Goal: Task Accomplishment & Management: Manage account settings

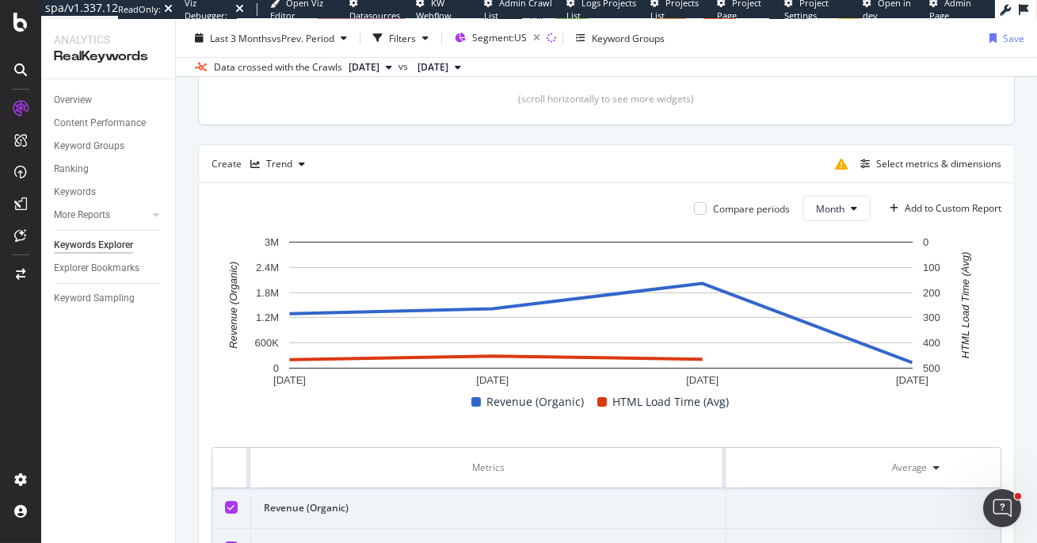
scroll to position [463, 0]
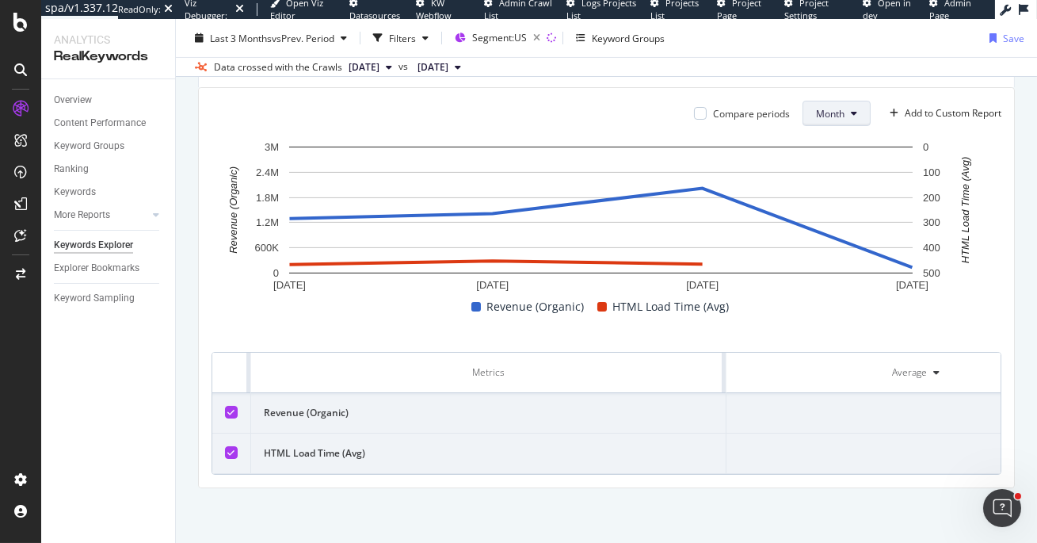
click at [827, 113] on span "Month" at bounding box center [830, 113] width 29 height 13
click at [811, 133] on div "Day" at bounding box center [819, 144] width 56 height 23
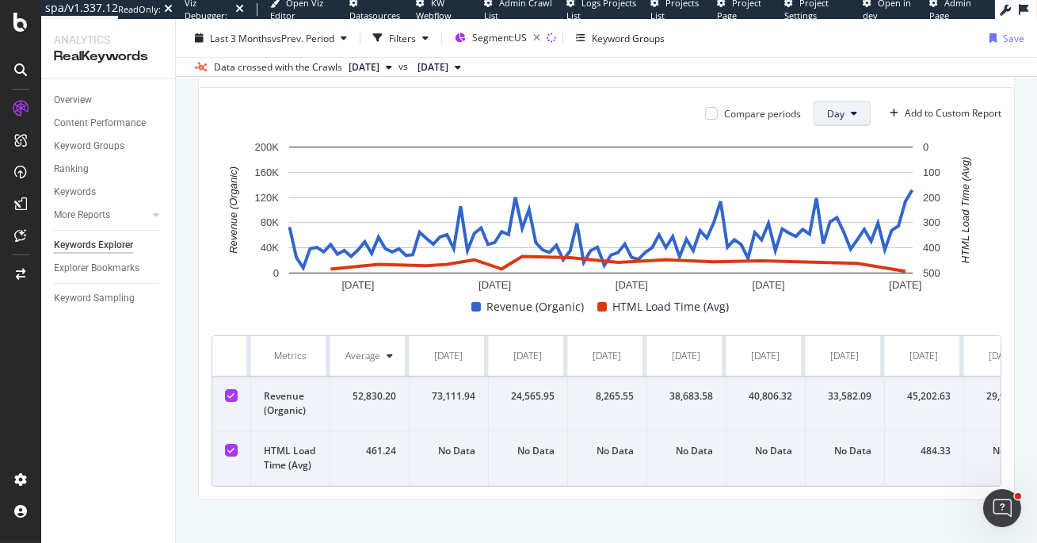
click at [852, 116] on button "Day" at bounding box center [842, 113] width 57 height 25
click at [847, 183] on div "Week" at bounding box center [831, 173] width 54 height 23
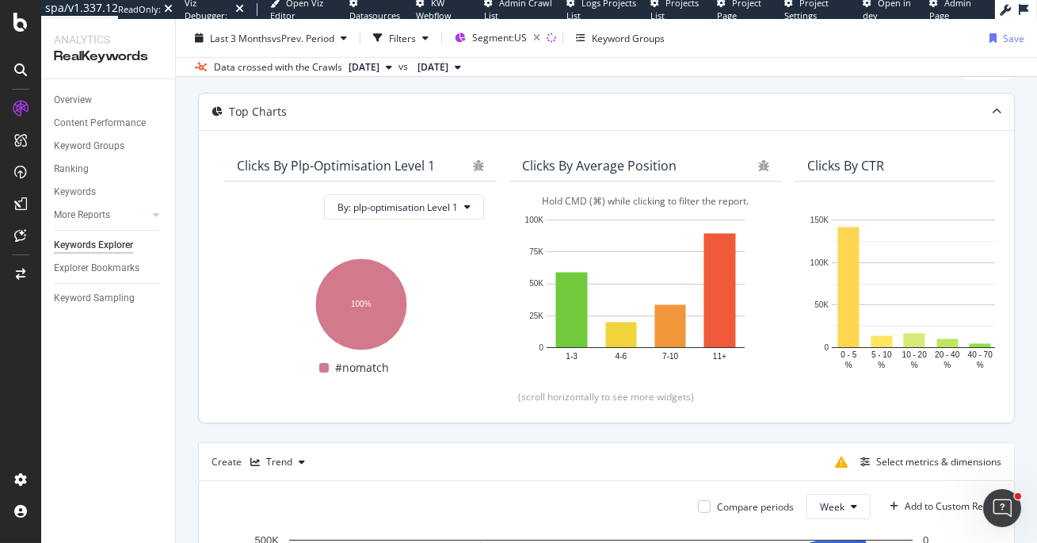
scroll to position [254, 0]
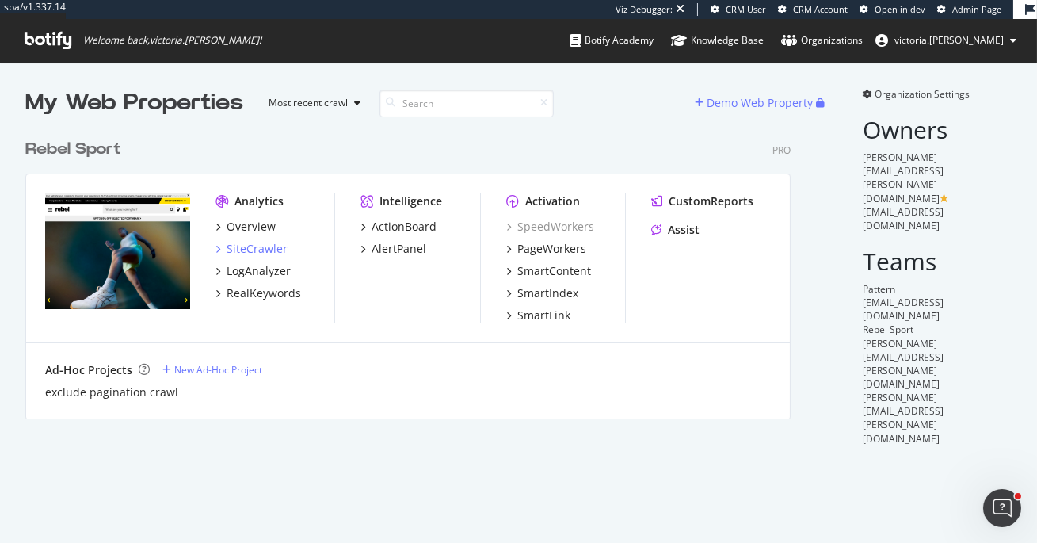
click at [256, 248] on div "SiteCrawler" at bounding box center [257, 249] width 61 height 16
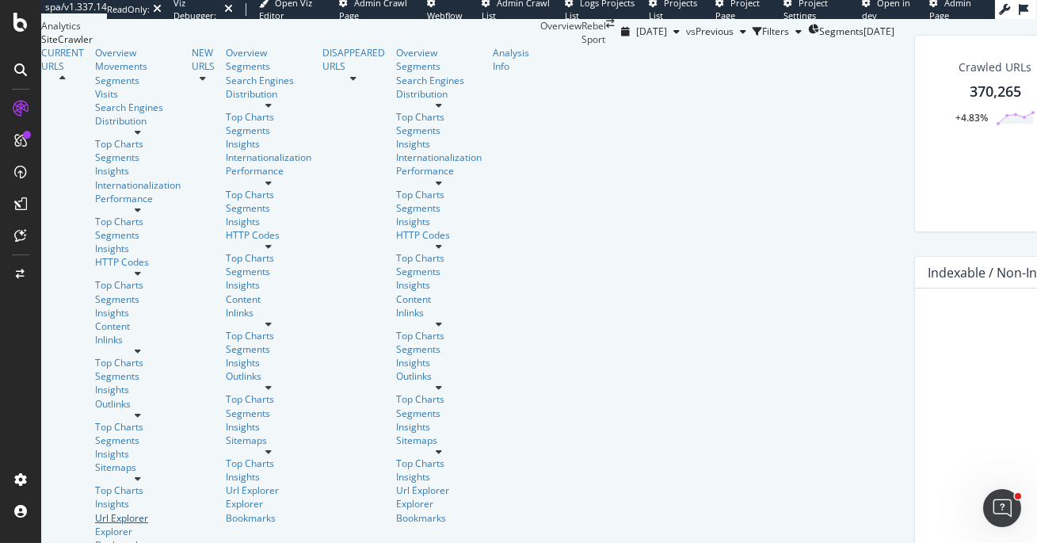
click at [95, 511] on div "Url Explorer" at bounding box center [138, 517] width 86 height 13
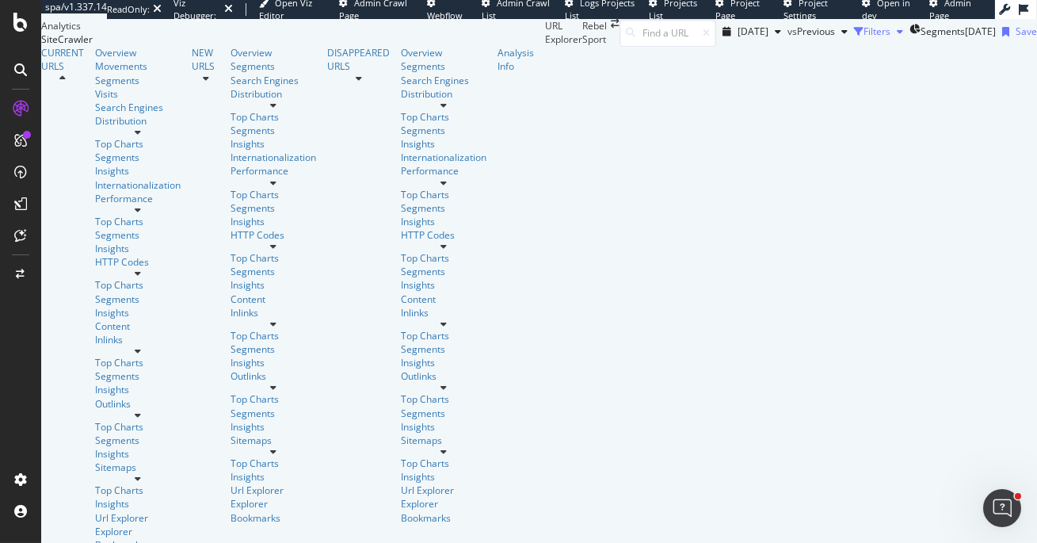
click at [864, 38] on div "Filters" at bounding box center [877, 31] width 27 height 13
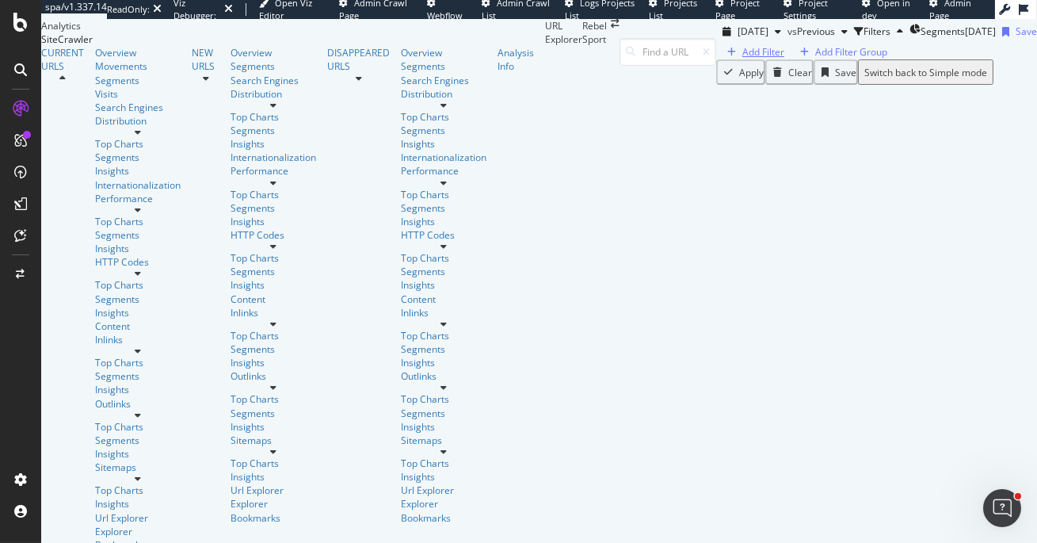
click at [721, 57] on div "button" at bounding box center [731, 53] width 21 height 10
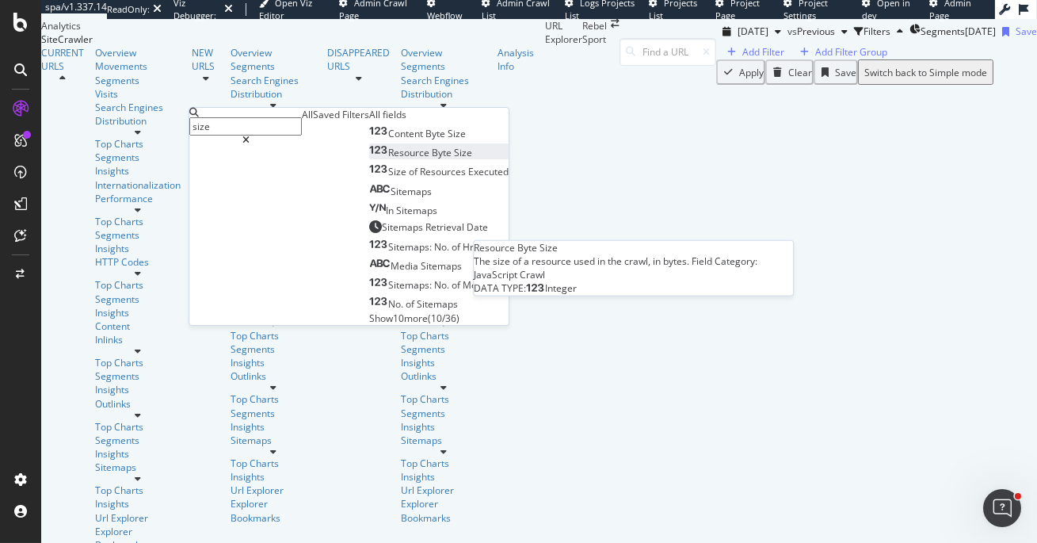
type input "size"
click at [376, 159] on div "Resource Byte Size" at bounding box center [420, 152] width 103 height 13
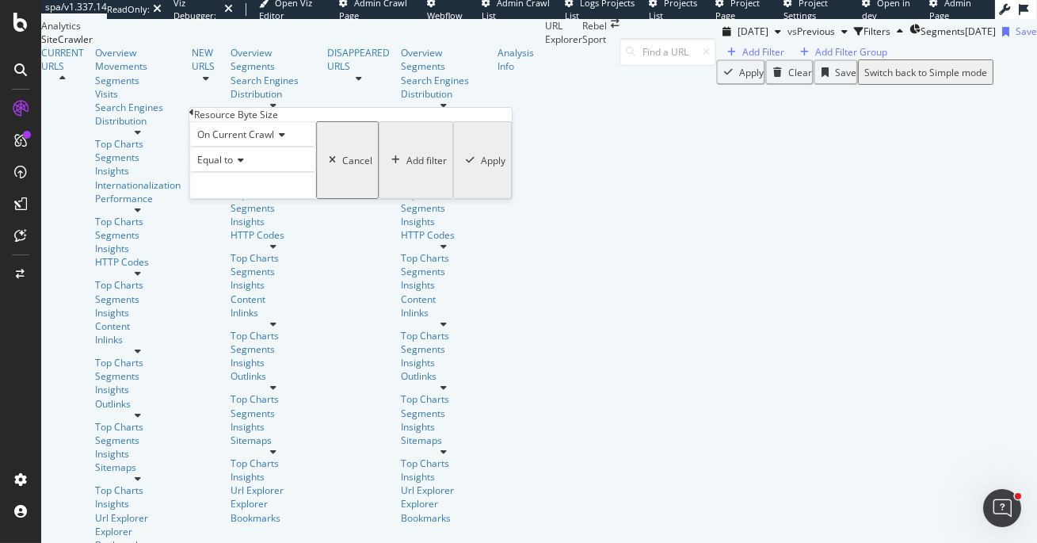
click at [202, 117] on div "Resource Byte Size" at bounding box center [350, 114] width 323 height 13
click at [194, 117] on icon at bounding box center [191, 113] width 5 height 10
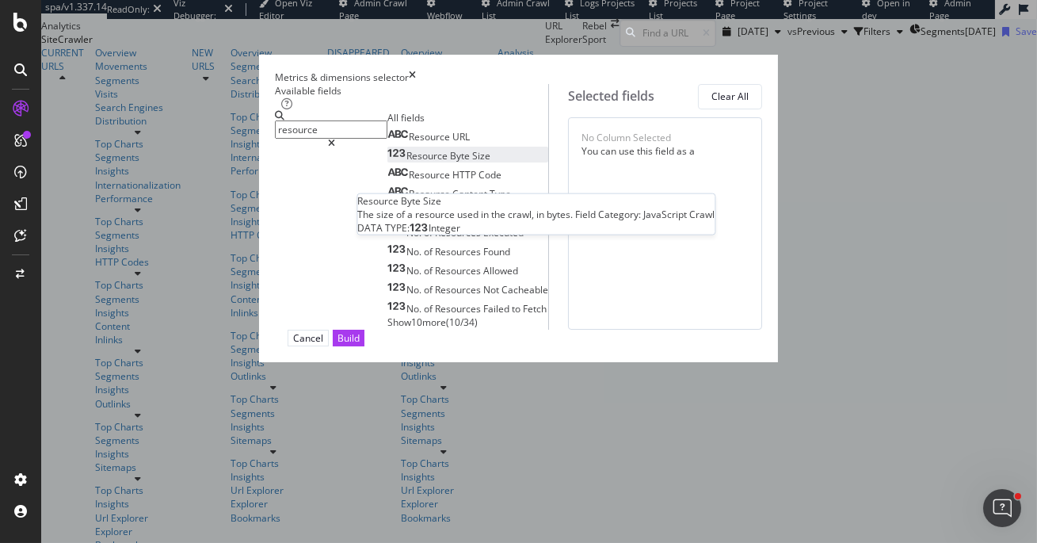
type input "resource"
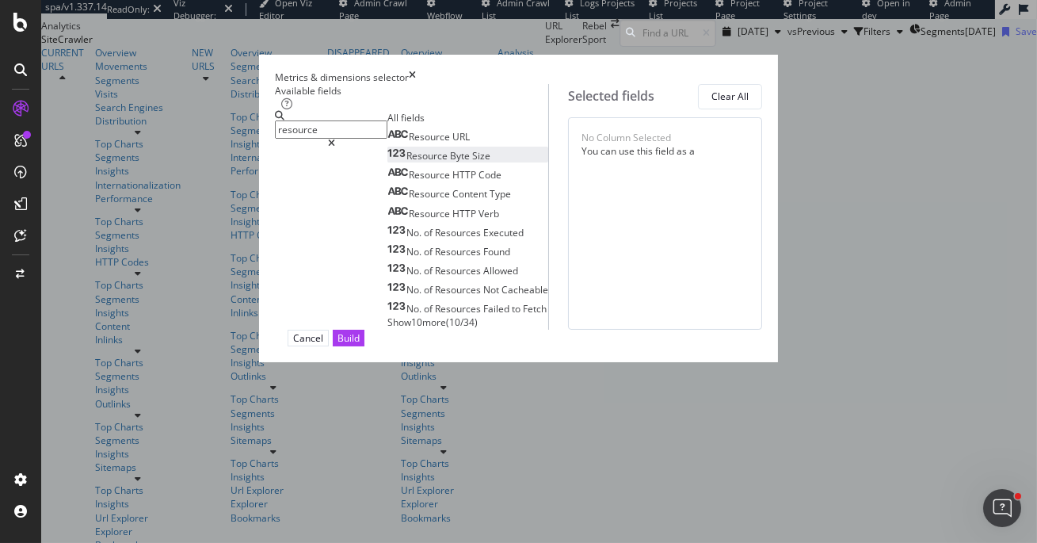
click at [388, 162] on div "Resource Byte Size" at bounding box center [439, 155] width 103 height 13
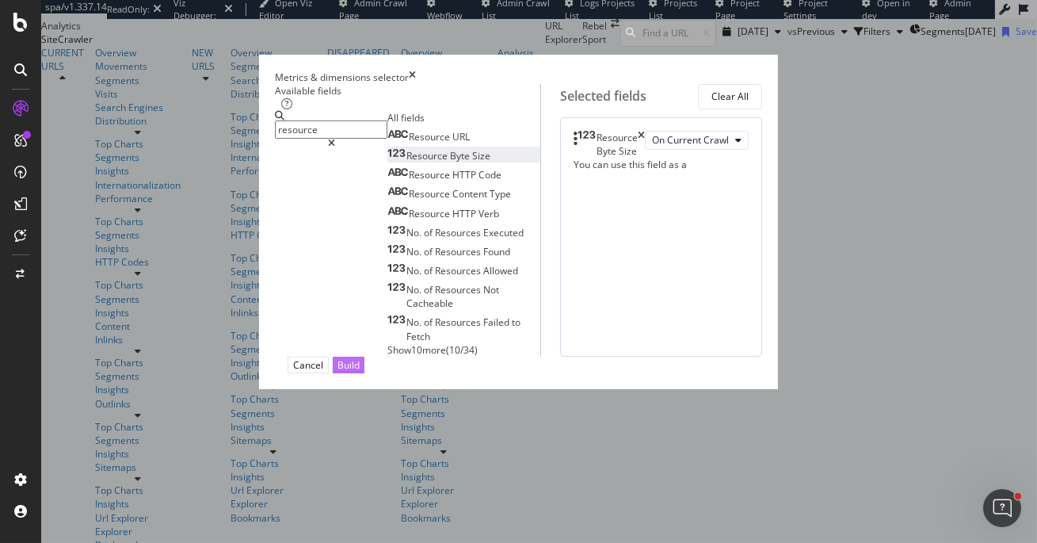
click at [365, 373] on button "Build" at bounding box center [349, 365] width 32 height 17
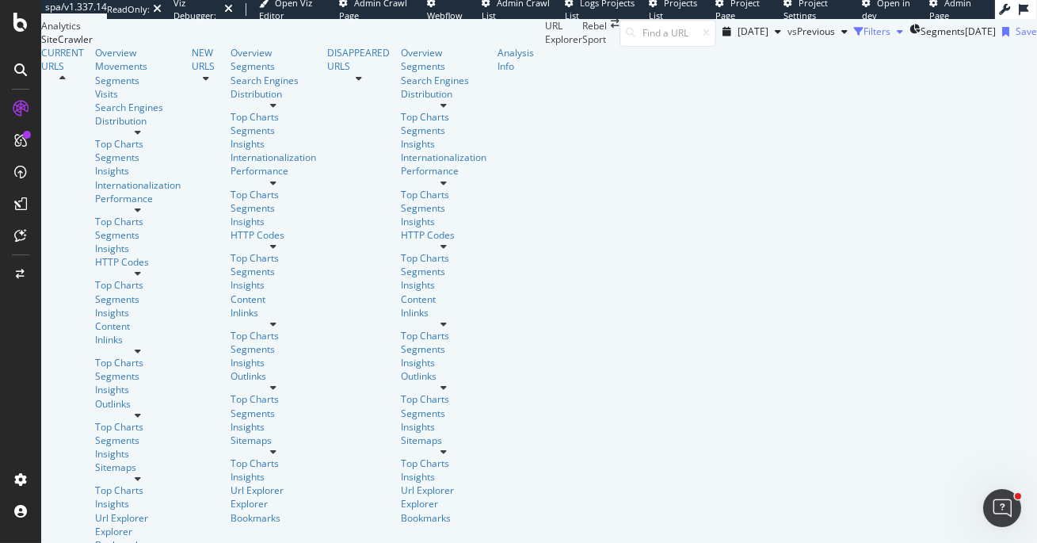
click at [864, 38] on div "Filters" at bounding box center [877, 31] width 27 height 13
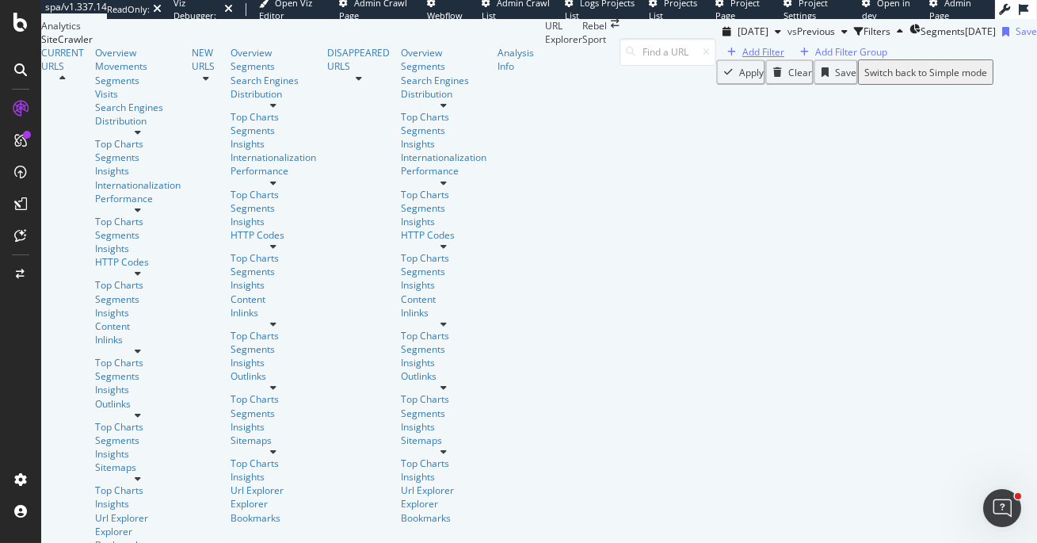
click at [743, 59] on div "Add Filter" at bounding box center [764, 51] width 42 height 13
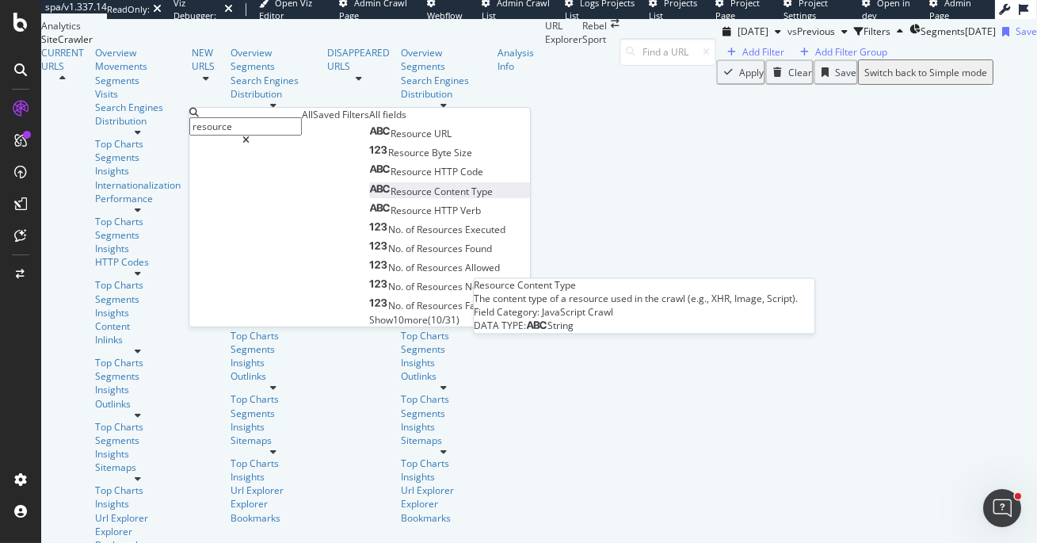
type input "resource"
click at [471, 198] on span "Type" at bounding box center [481, 191] width 21 height 13
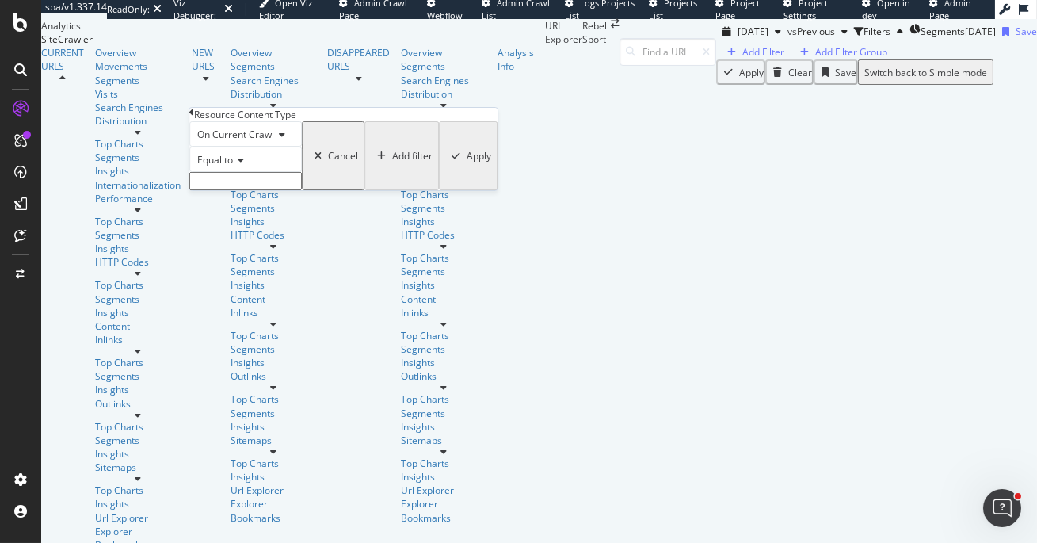
click at [223, 190] on input "text" at bounding box center [245, 181] width 113 height 18
click at [225, 190] on input "text" at bounding box center [245, 181] width 113 height 18
type input "i"
click at [328, 162] on div "Cancel" at bounding box center [343, 155] width 30 height 13
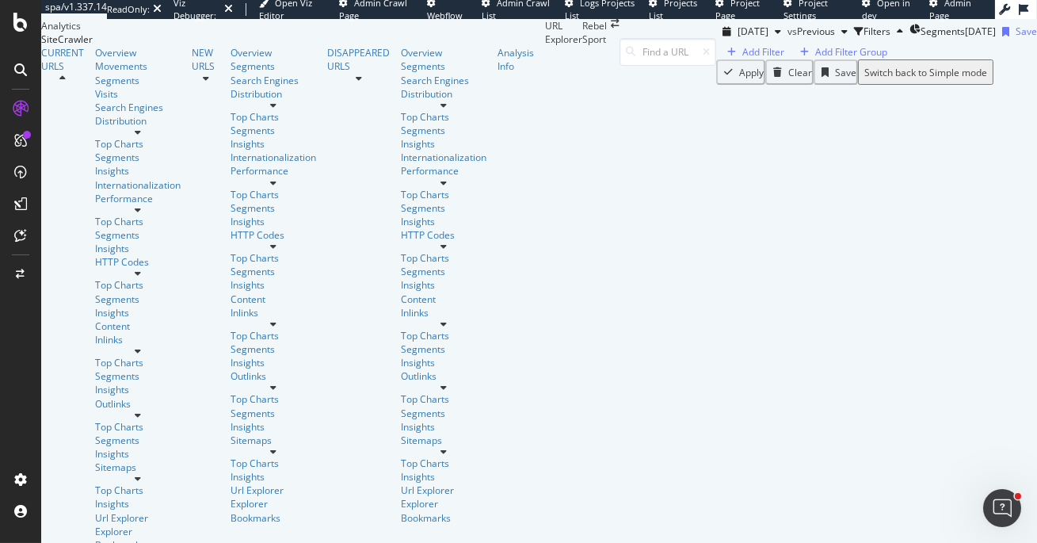
scroll to position [330, 0]
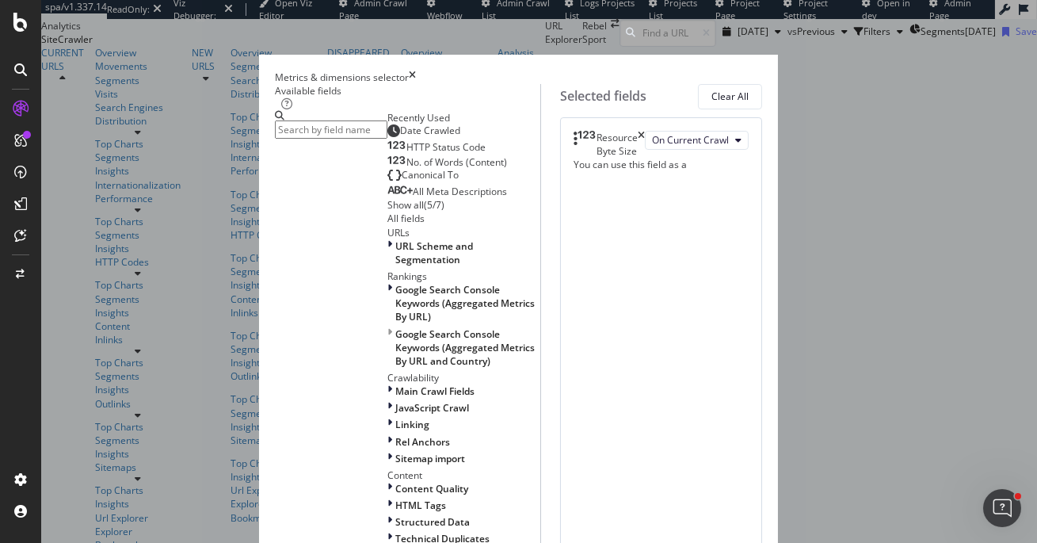
scroll to position [24, 0]
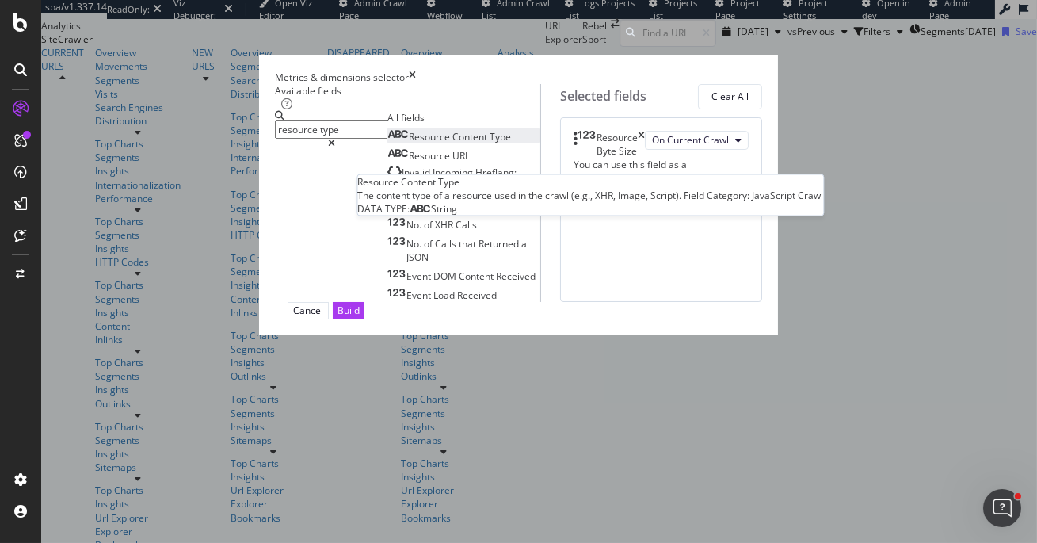
type input "resource type"
click at [388, 143] on div "Resource Content Type" at bounding box center [450, 136] width 124 height 13
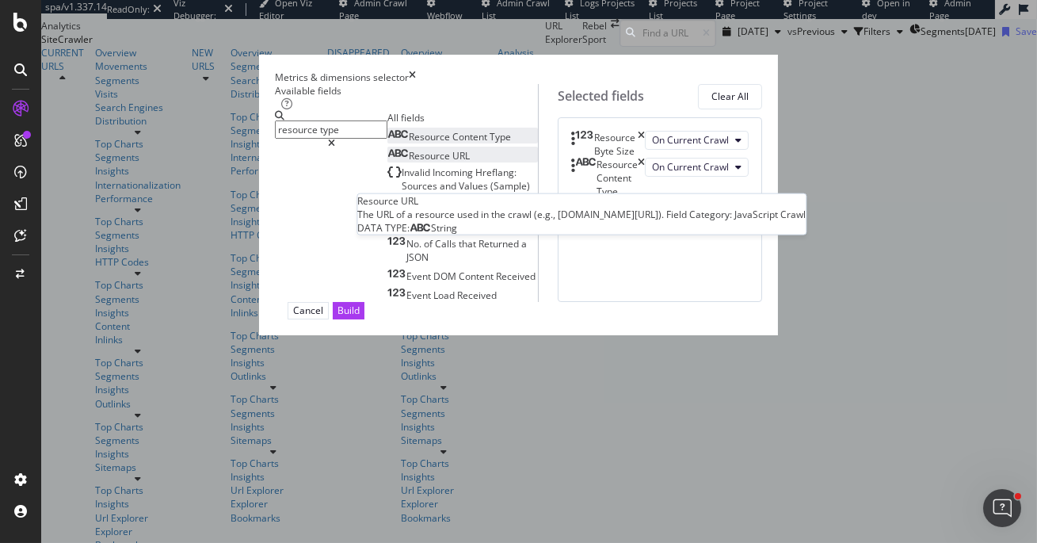
click at [388, 162] on div "Resource URL" at bounding box center [429, 155] width 82 height 13
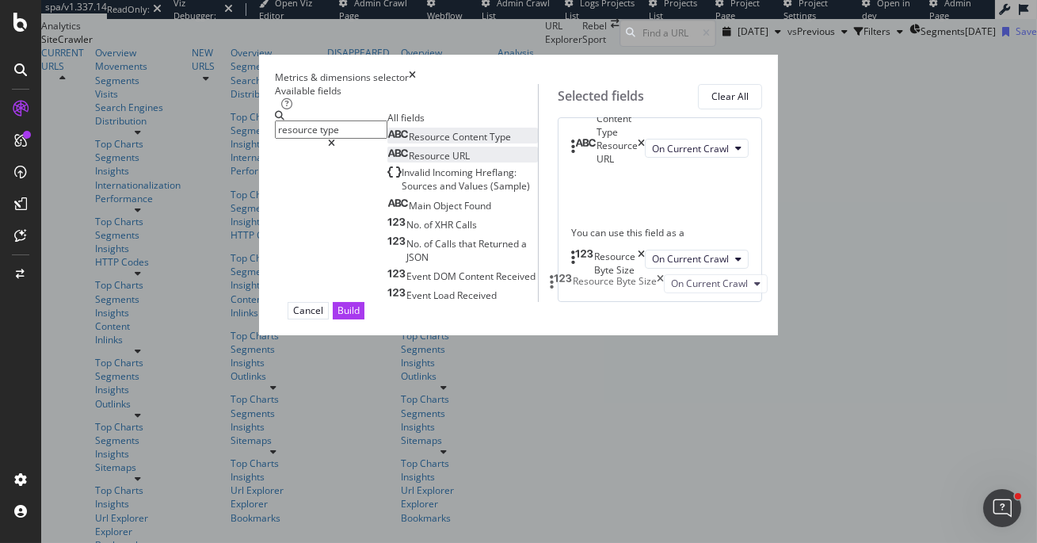
drag, startPoint x: 567, startPoint y: 160, endPoint x: 566, endPoint y: 284, distance: 124.4
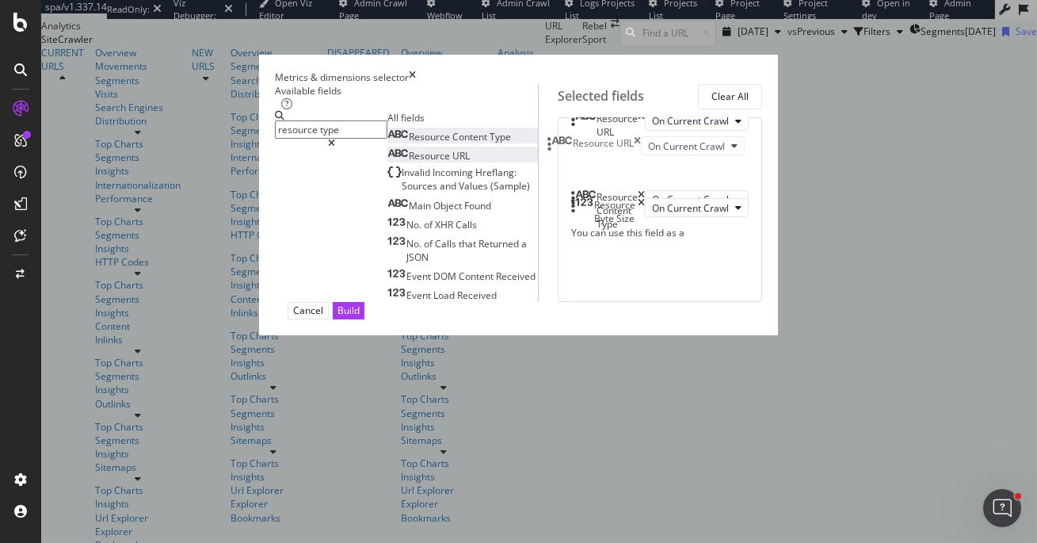
drag, startPoint x: 563, startPoint y: 223, endPoint x: 559, endPoint y: 151, distance: 72.2
click at [559, 151] on body "spa/v1.337.14 ReadOnly: Viz Debugger: Open Viz Editor Admin Crawl Page Webflow …" at bounding box center [518, 271] width 1037 height 543
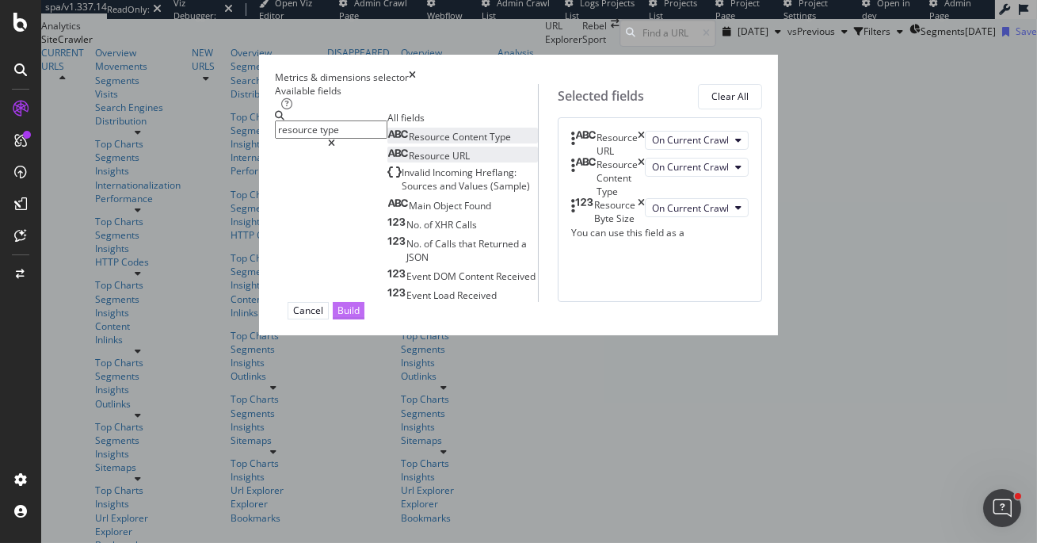
click at [360, 318] on div "Build" at bounding box center [349, 310] width 22 height 15
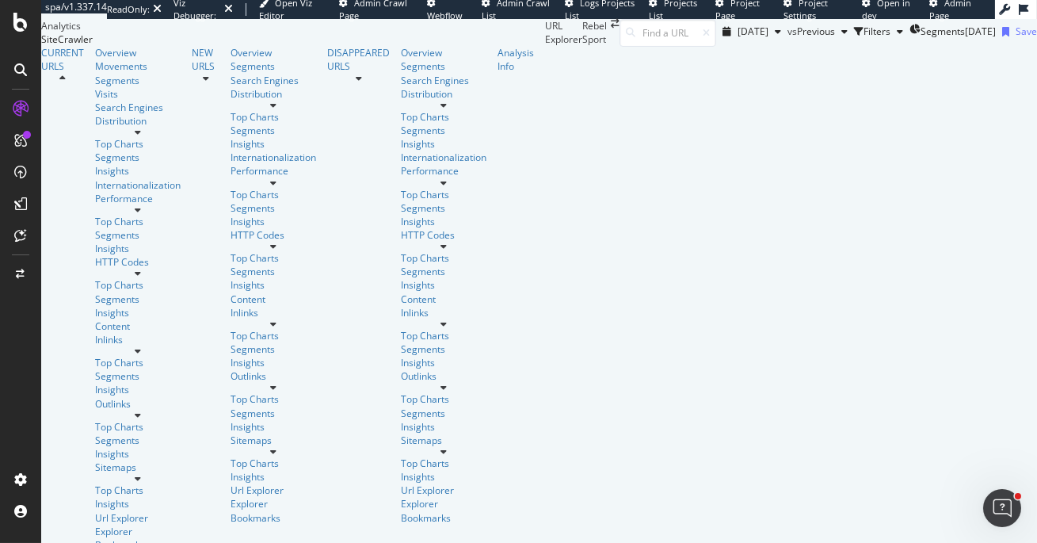
scroll to position [293, 0]
drag, startPoint x: 968, startPoint y: 189, endPoint x: 918, endPoint y: 191, distance: 50.0
copy div "Image"
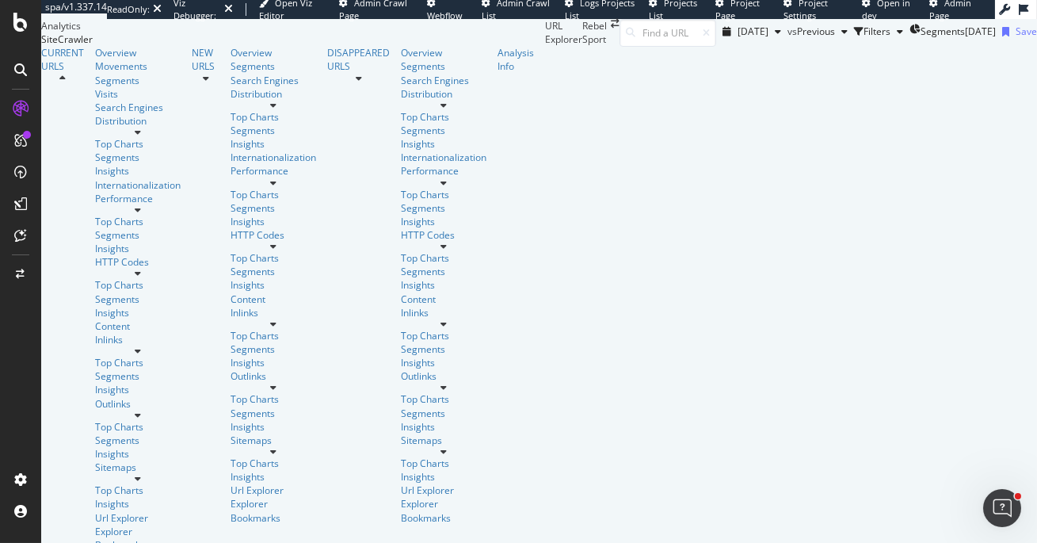
copy div "Image"
click at [854, 36] on div "button" at bounding box center [859, 32] width 10 height 10
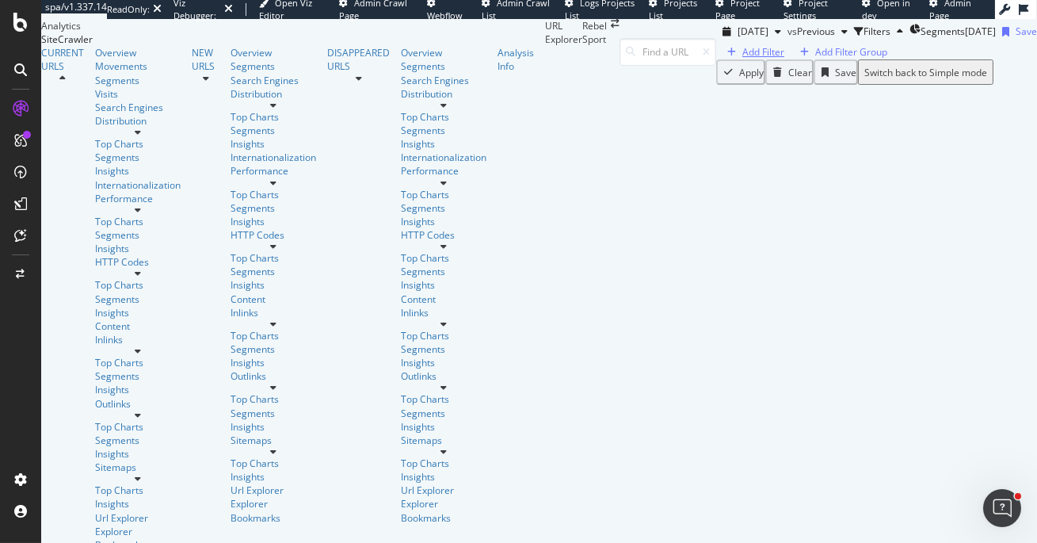
click at [743, 59] on div "Add Filter" at bounding box center [764, 51] width 42 height 13
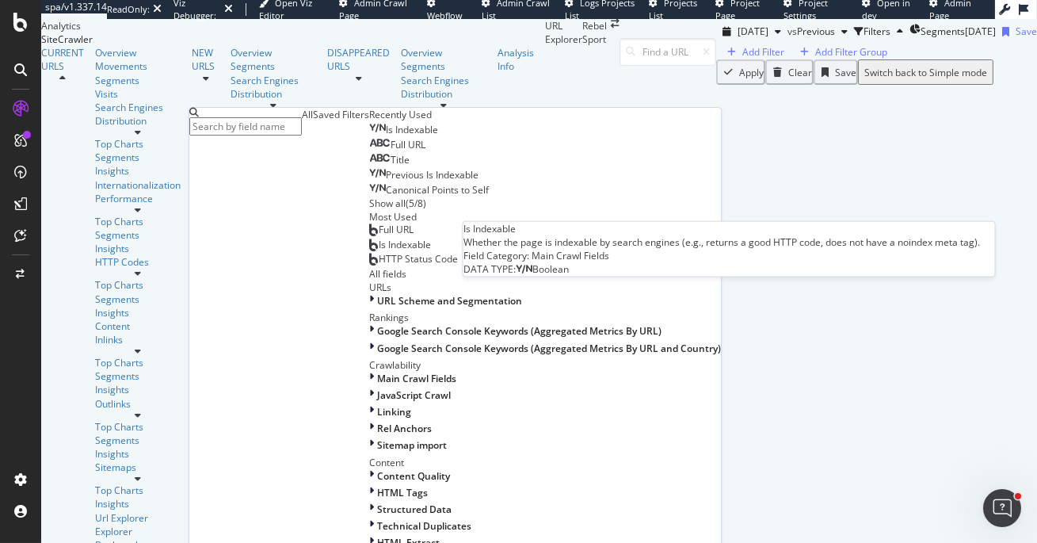
click at [386, 136] on span "Is Indexable" at bounding box center [412, 129] width 52 height 13
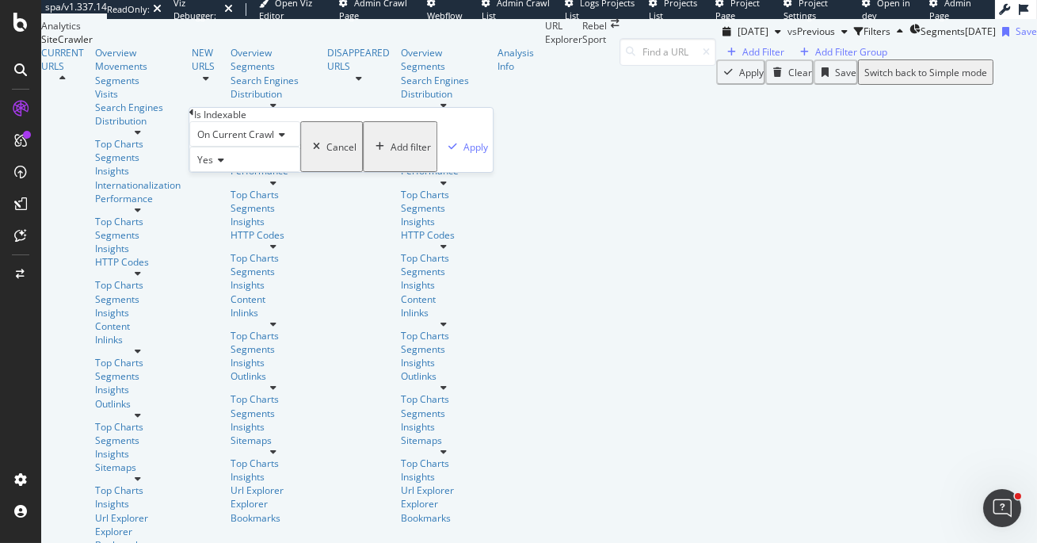
click at [194, 117] on icon at bounding box center [191, 113] width 5 height 10
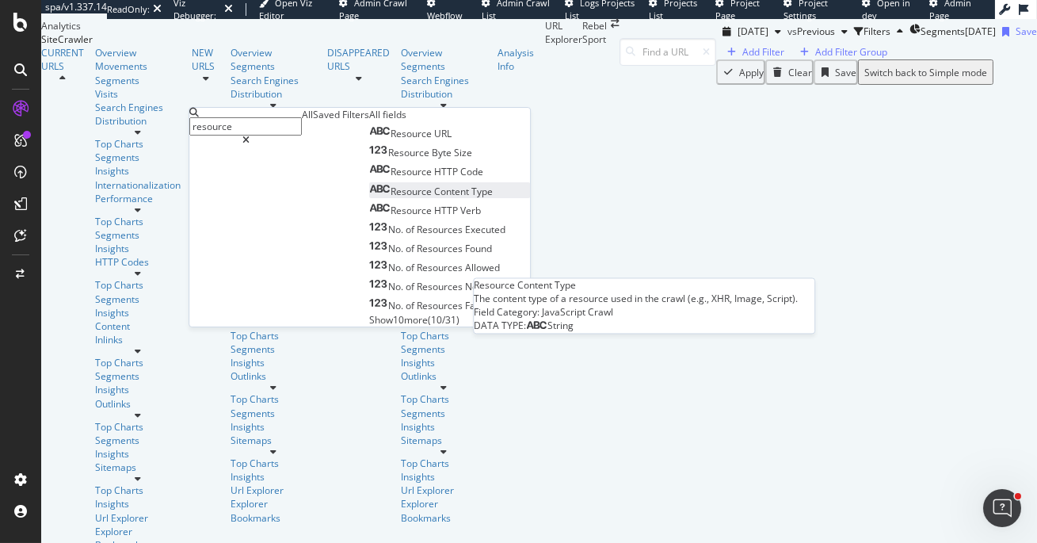
type input "resource"
click at [434, 198] on span "Content" at bounding box center [452, 191] width 37 height 13
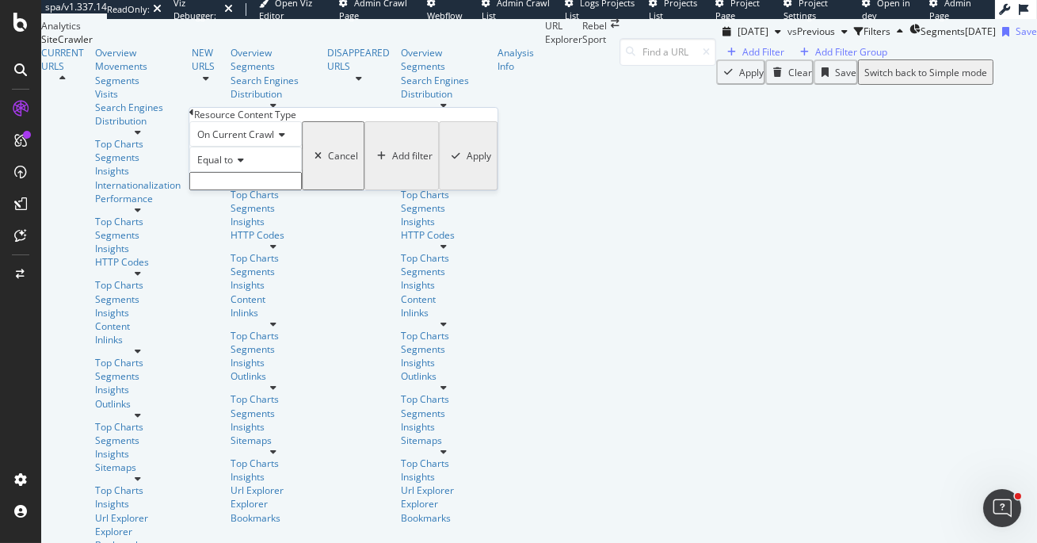
click at [274, 190] on input "text" at bounding box center [245, 181] width 113 height 18
paste input "Image"
type input "Image"
click at [465, 167] on div "Apply" at bounding box center [477, 160] width 25 height 13
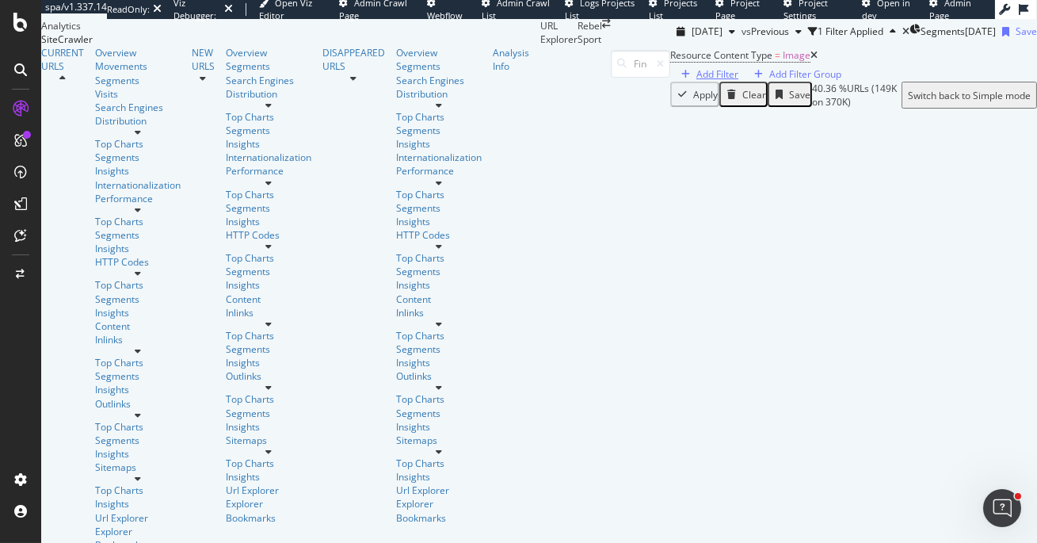
click at [675, 81] on div "Add Filter" at bounding box center [706, 73] width 63 height 13
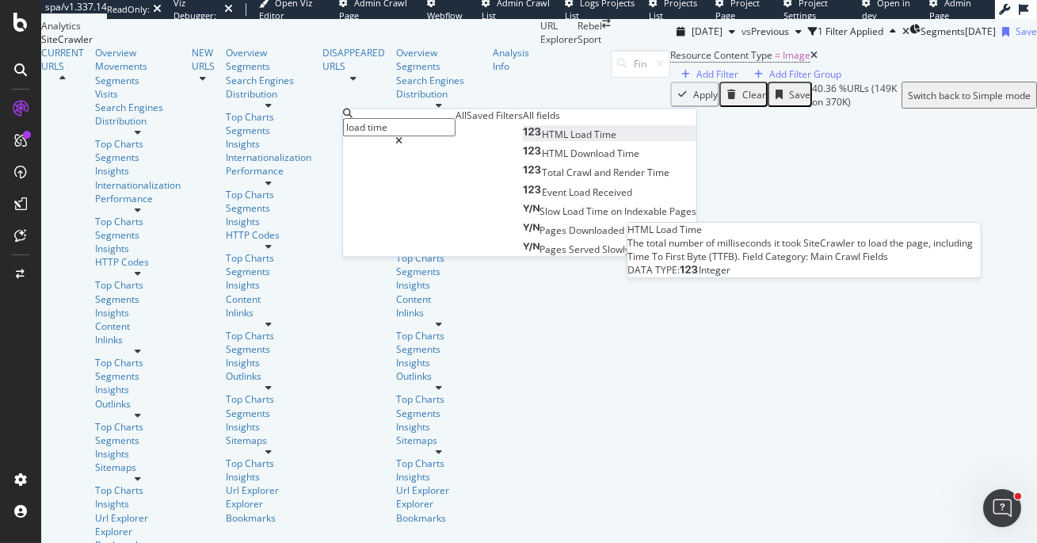
type input "load time"
click at [523, 142] on div "HTML Load Time" at bounding box center [570, 134] width 94 height 13
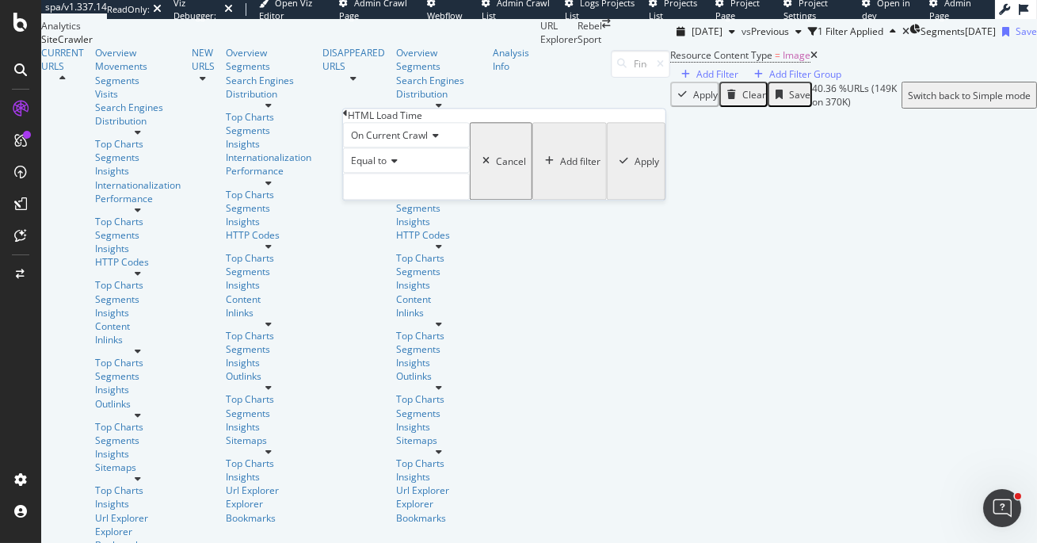
click at [387, 168] on span "Equal to" at bounding box center [369, 161] width 36 height 13
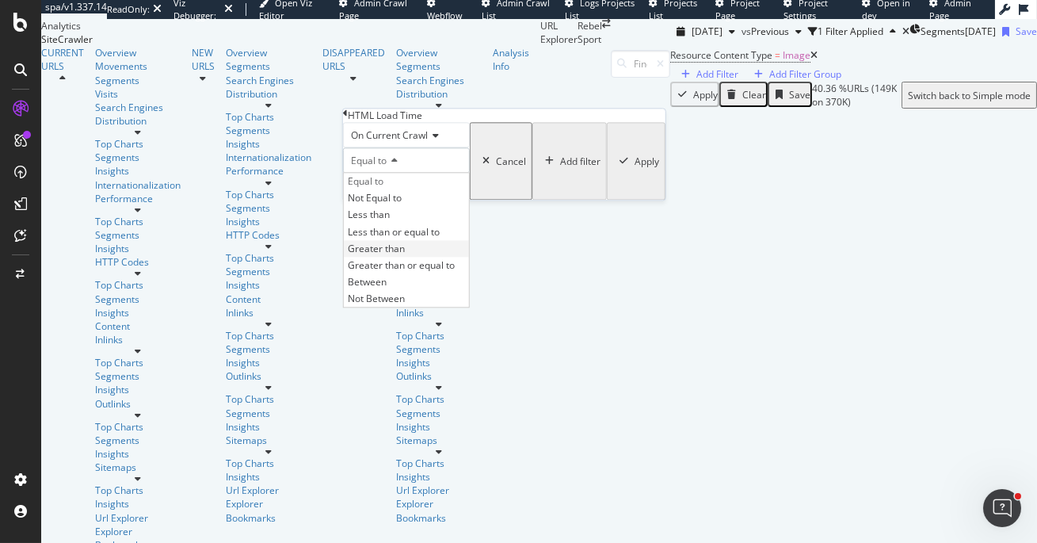
click at [405, 255] on span "Greater than" at bounding box center [376, 248] width 57 height 13
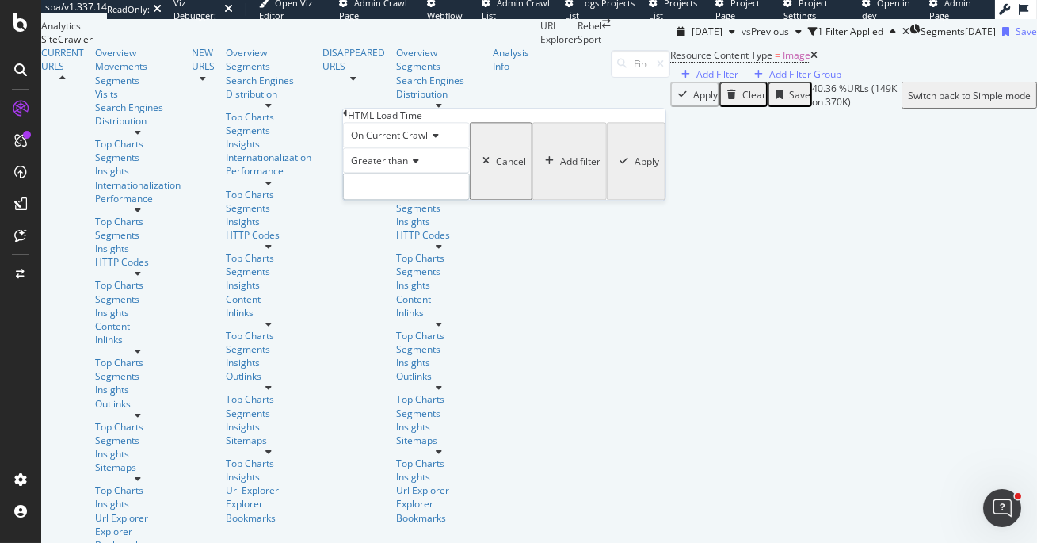
click at [422, 200] on input "number" at bounding box center [406, 187] width 127 height 27
type input "1000"
click at [633, 168] on div "Apply" at bounding box center [645, 161] width 25 height 13
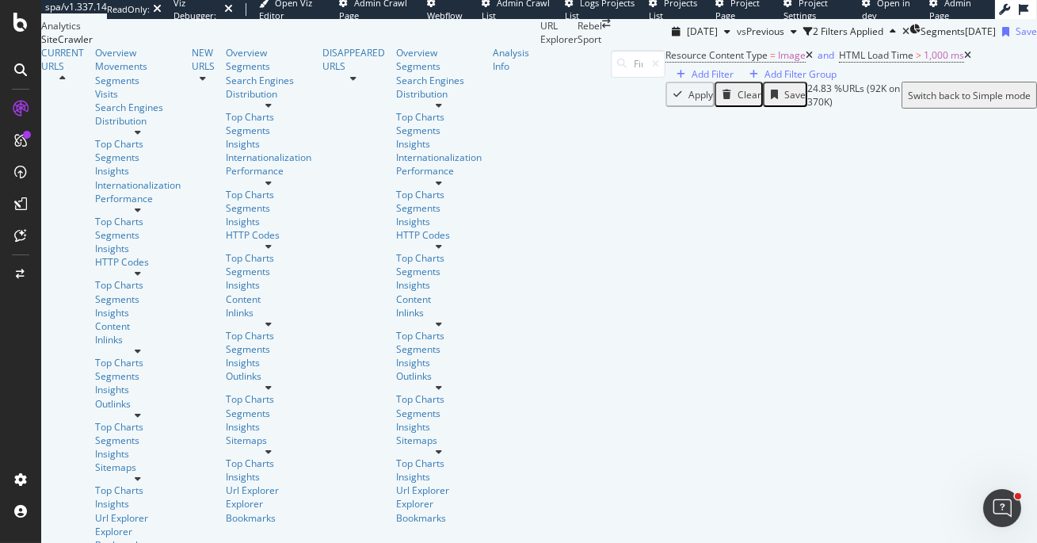
scroll to position [0, 189]
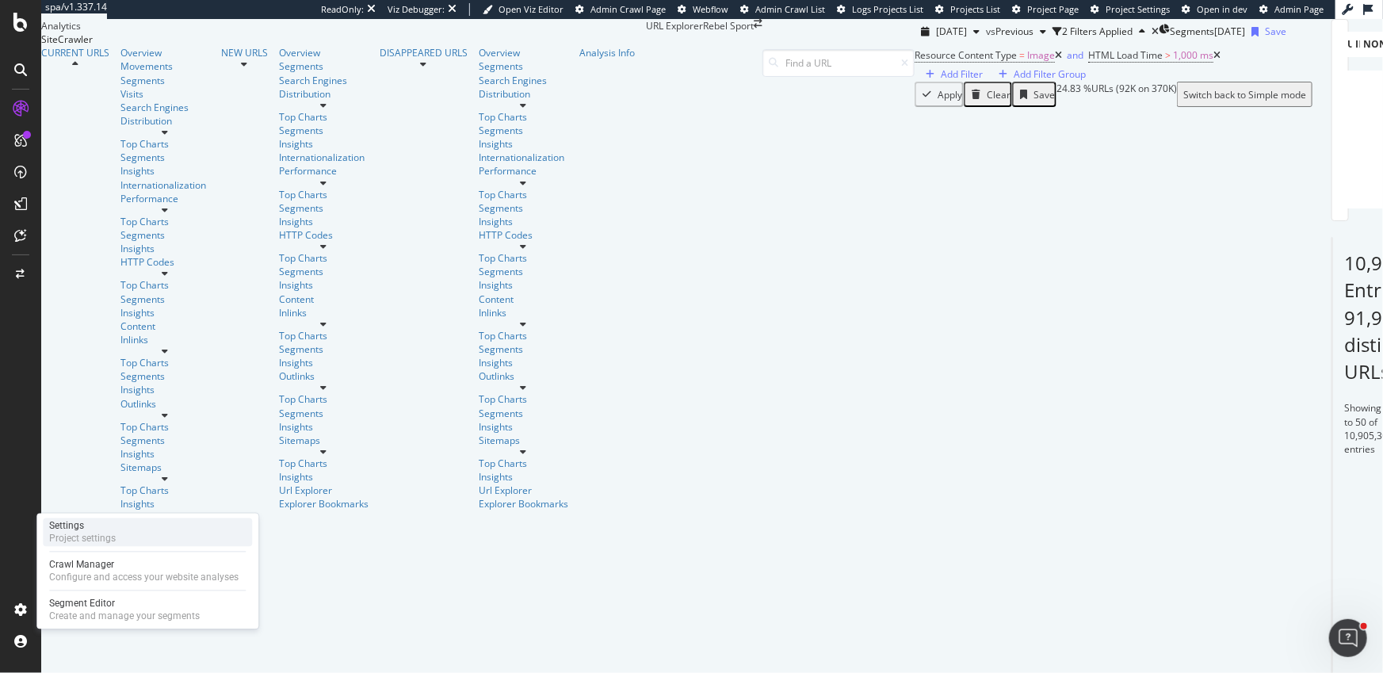
click at [97, 539] on div "Project settings" at bounding box center [82, 539] width 67 height 13
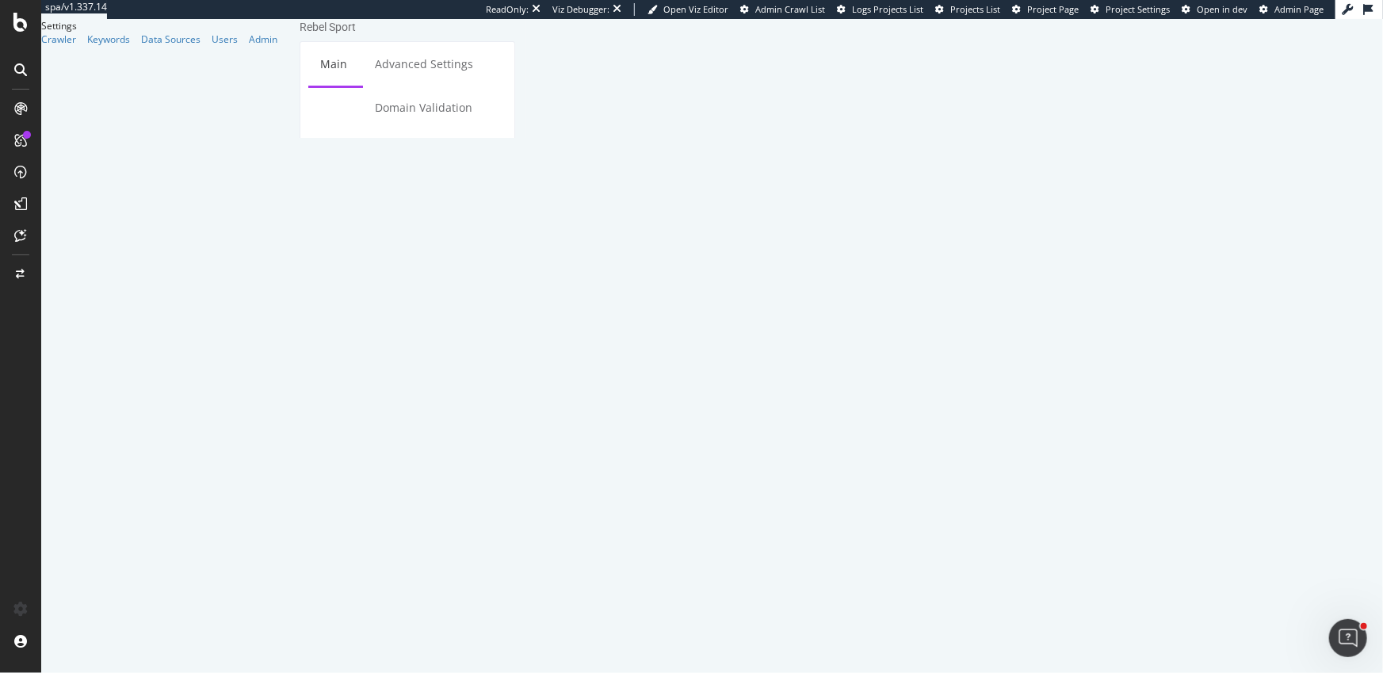
drag, startPoint x: 693, startPoint y: 245, endPoint x: 313, endPoint y: 217, distance: 380.6
click at [313, 300] on div "Start URLs https://www.rebelsport.com.au/ https://www.rebelsport.com.au/blog" at bounding box center [407, 335] width 214 height 71
drag, startPoint x: 529, startPoint y: 573, endPoint x: 495, endPoint y: 579, distance: 33.9
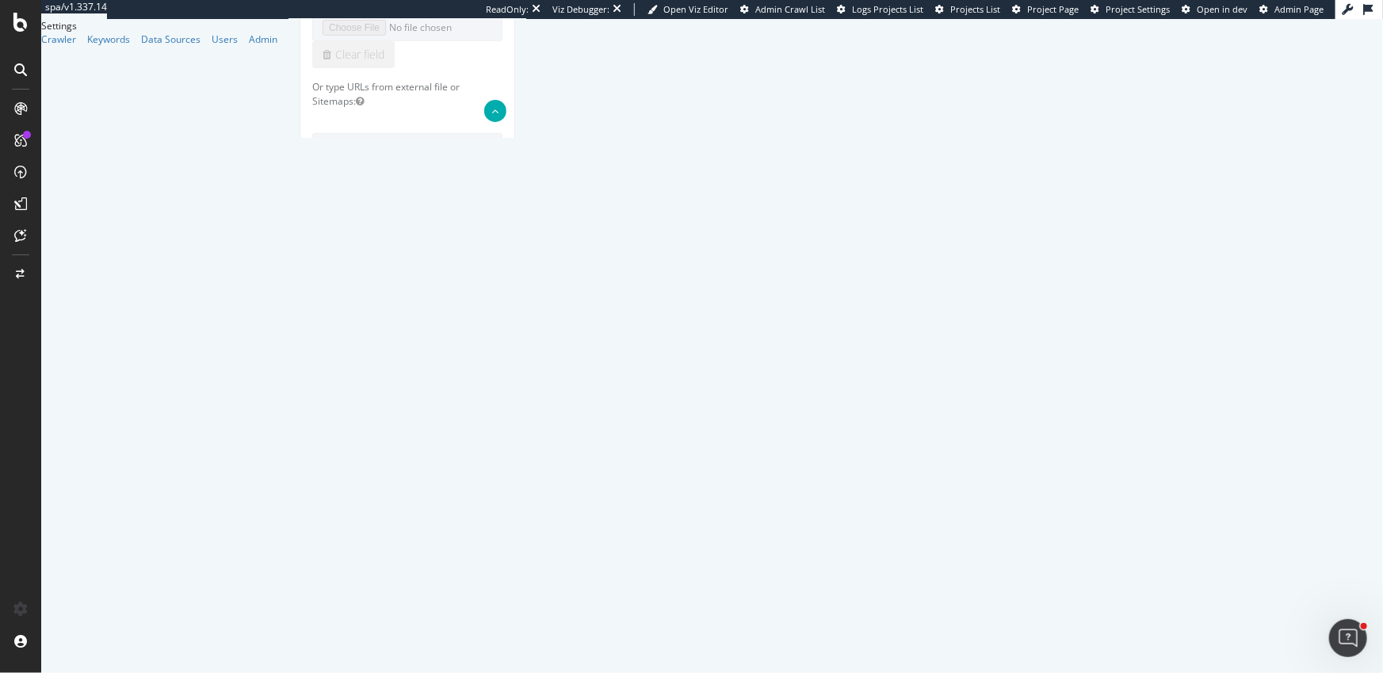
drag, startPoint x: 590, startPoint y: 536, endPoint x: 559, endPoint y: 535, distance: 30.9
drag, startPoint x: 554, startPoint y: 533, endPoint x: 533, endPoint y: 536, distance: 21.6
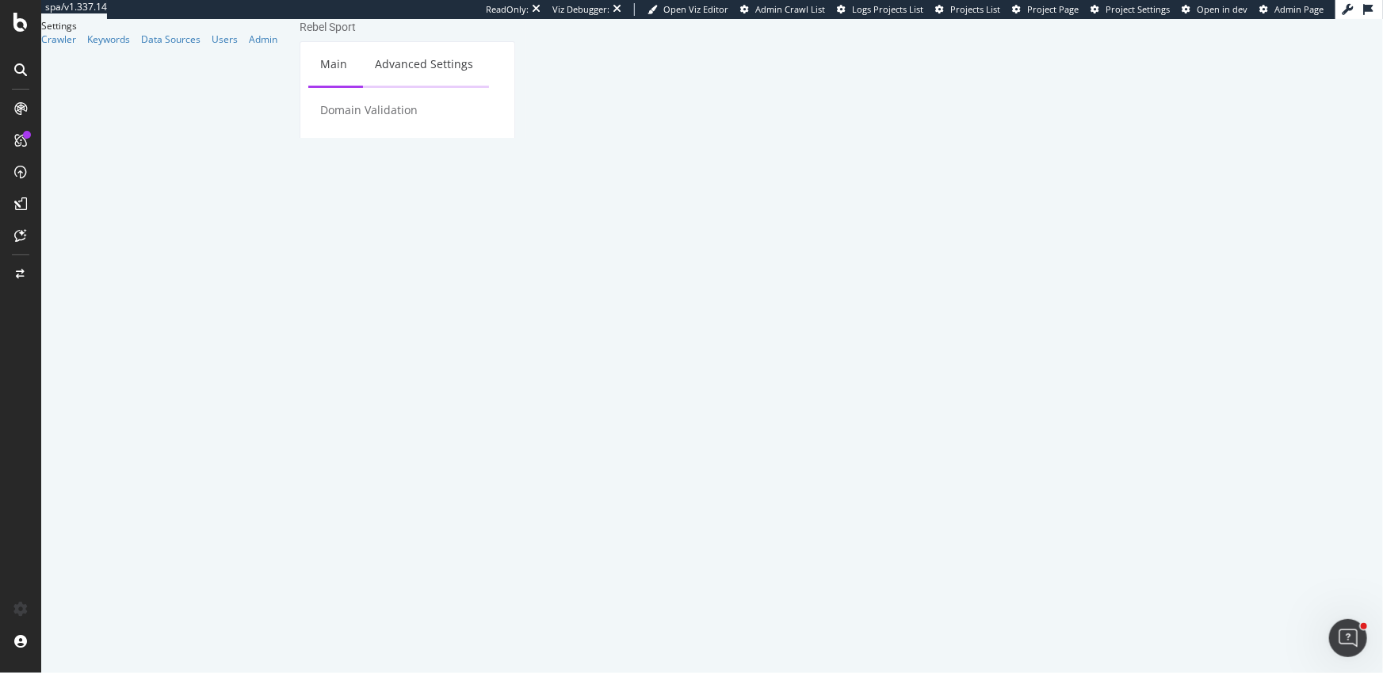
click at [399, 86] on link "Advanced Settings" at bounding box center [423, 64] width 122 height 44
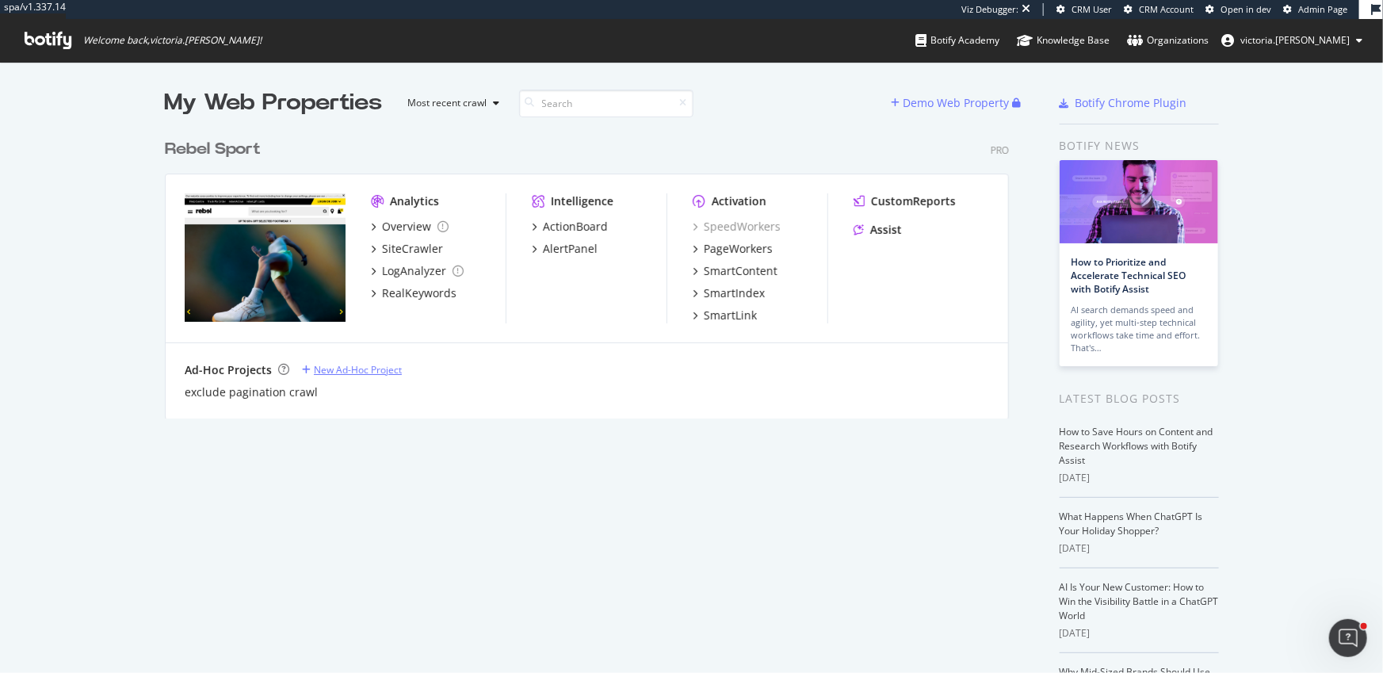
click at [383, 376] on div "New Ad-Hoc Project" at bounding box center [358, 369] width 88 height 13
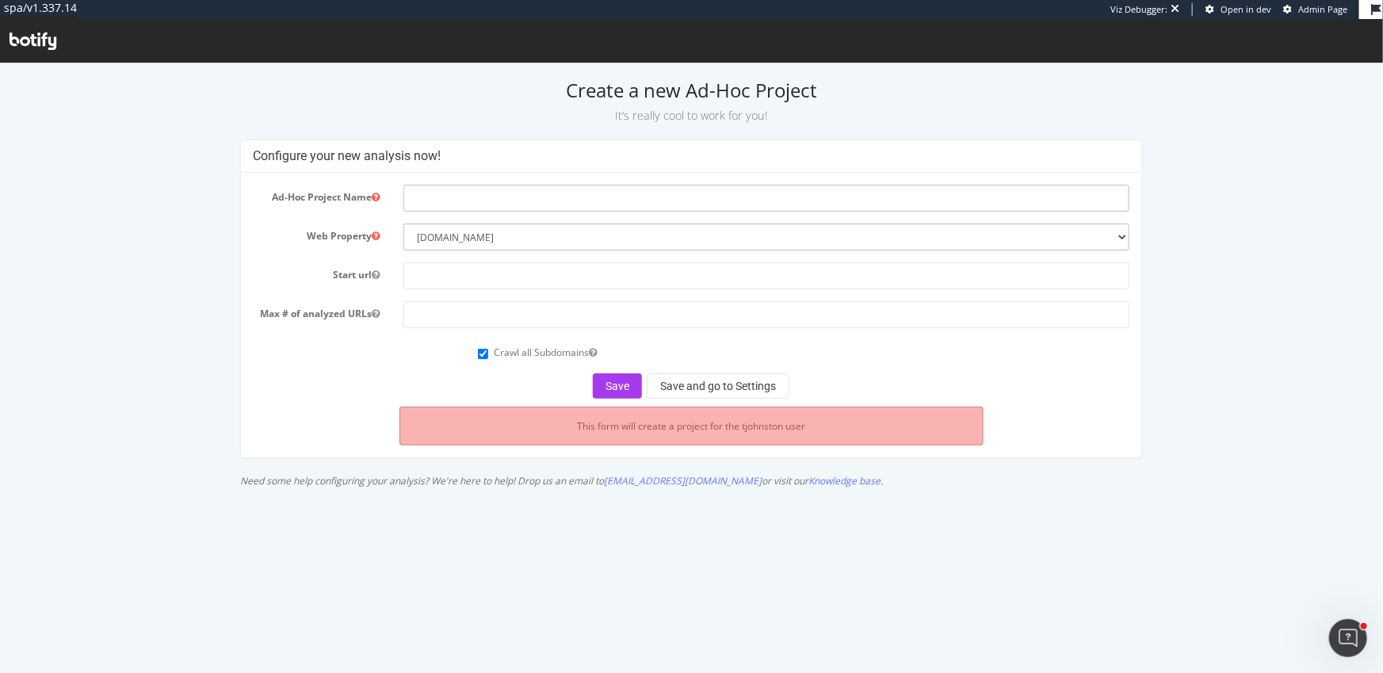
click at [493, 199] on input "text" at bounding box center [766, 197] width 727 height 27
type input "Image Crawl"
click at [516, 273] on input "text" at bounding box center [766, 275] width 727 height 27
type input "[DOMAIN_NAME]"
click at [425, 317] on input "number" at bounding box center [766, 313] width 727 height 27
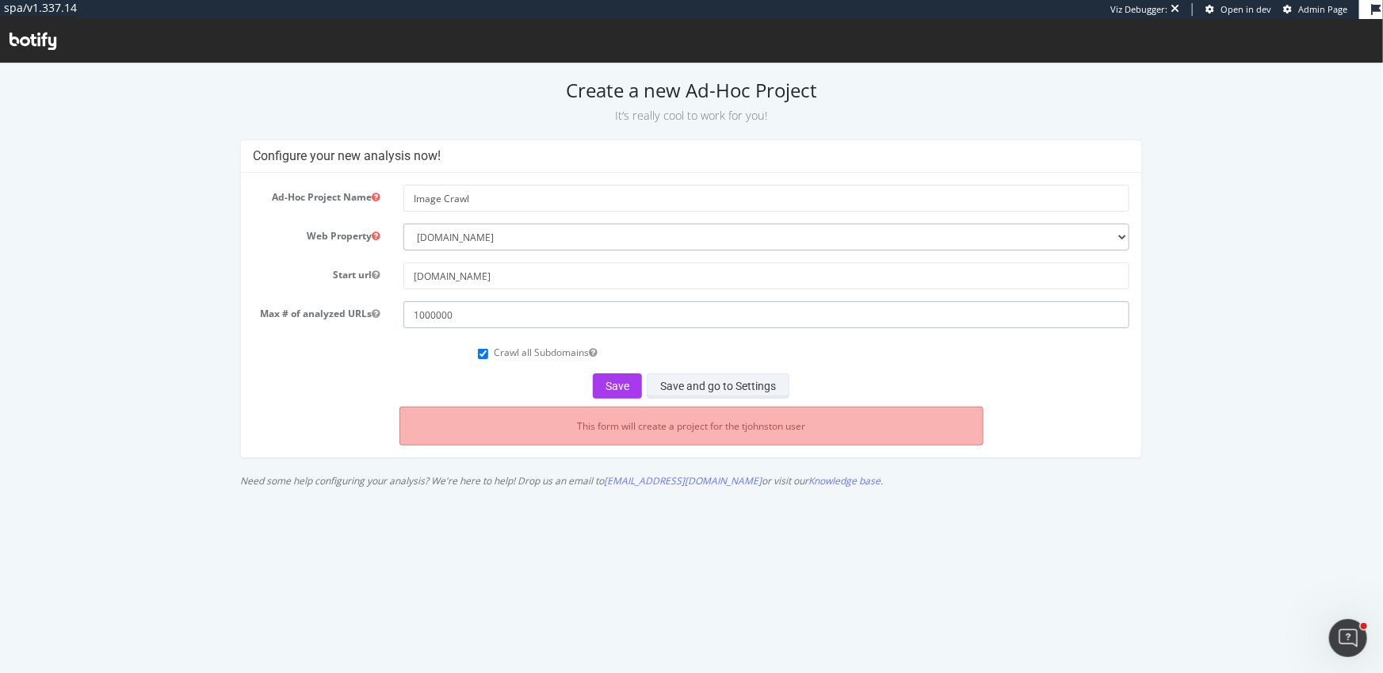
type input "1000000"
click at [726, 380] on button "Save and go to Settings" at bounding box center [718, 384] width 143 height 25
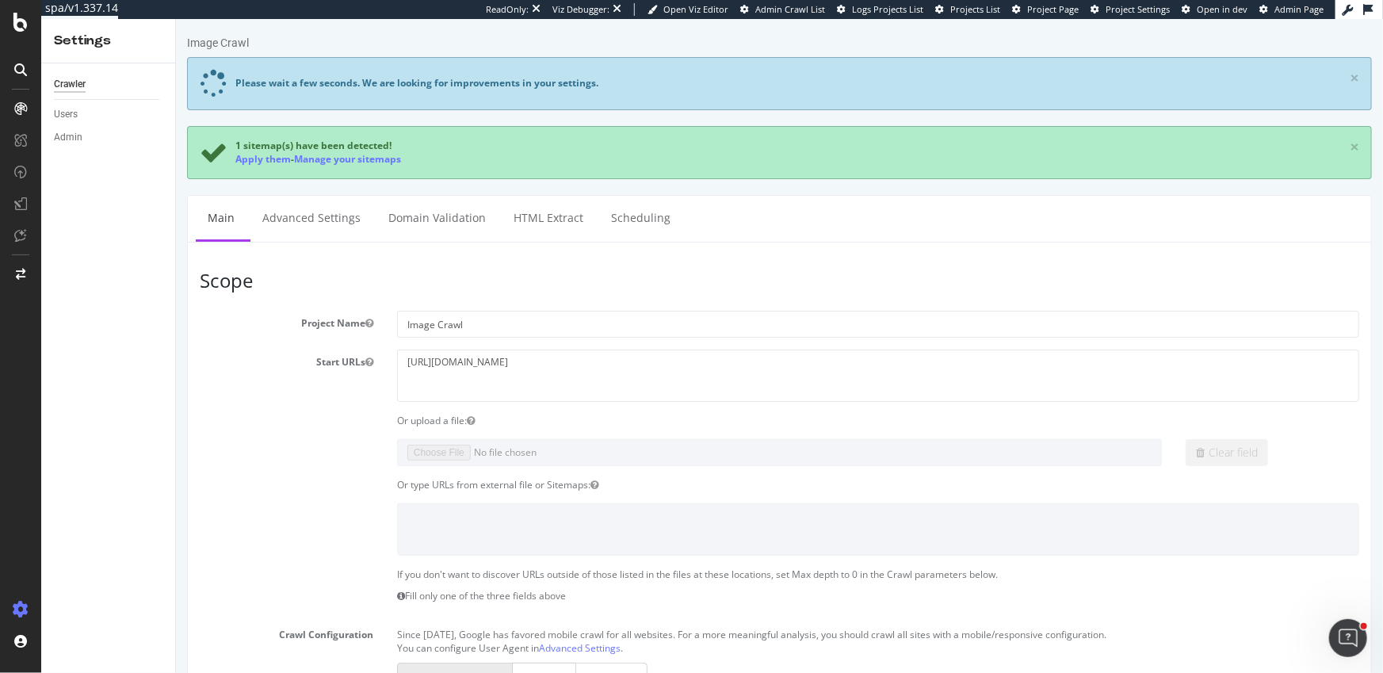
click at [563, 300] on article "Scope Project Name Image Crawl Start URLs [URL][DOMAIN_NAME] Or upload a file: …" at bounding box center [778, 616] width 1159 height 693
click at [568, 393] on textarea "[URL][DOMAIN_NAME]" at bounding box center [877, 375] width 962 height 52
drag, startPoint x: 585, startPoint y: 376, endPoint x: 204, endPoint y: 346, distance: 381.6
click at [204, 346] on section "Project Name Image Crawl Start URLs [URL][DOMAIN_NAME] Or upload a file: Clear …" at bounding box center [778, 636] width 1159 height 651
paste textarea "/ [URL][DOMAIN_NAME]"
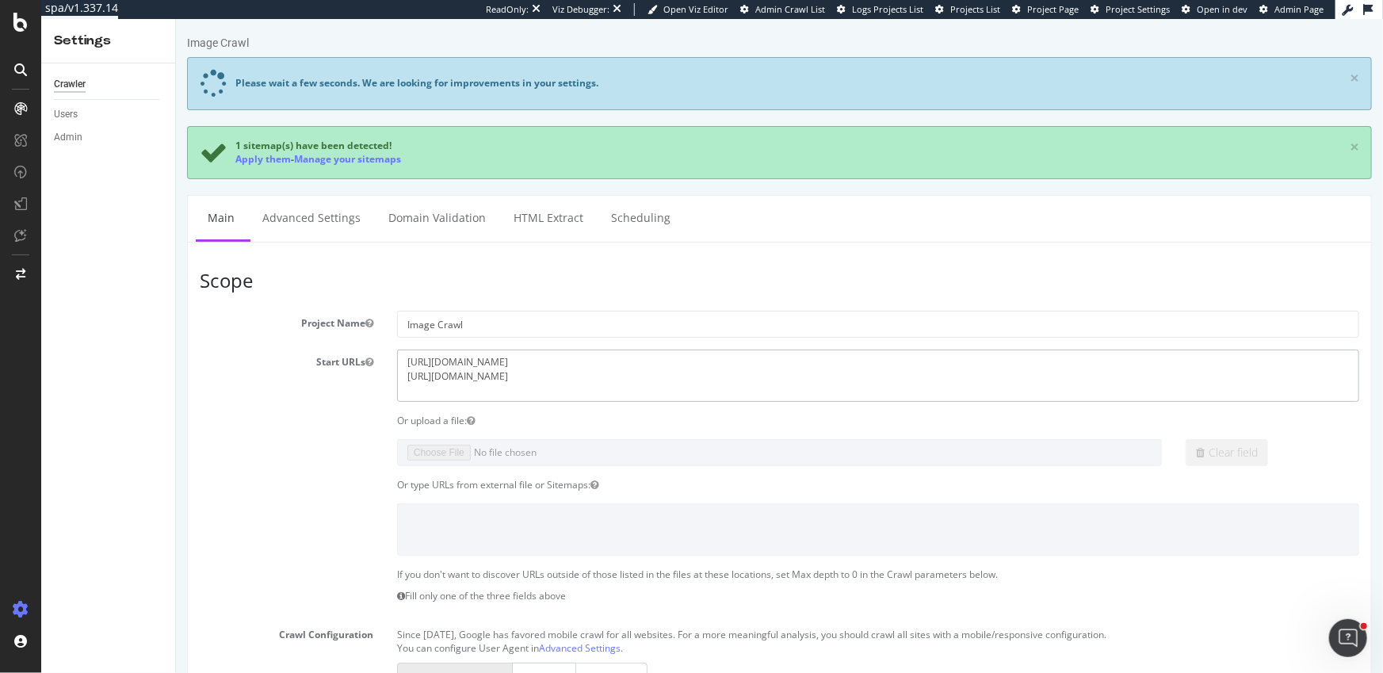
type textarea "[URL][DOMAIN_NAME] [URL][DOMAIN_NAME]"
click at [269, 449] on div "Clear field" at bounding box center [778, 452] width 1183 height 27
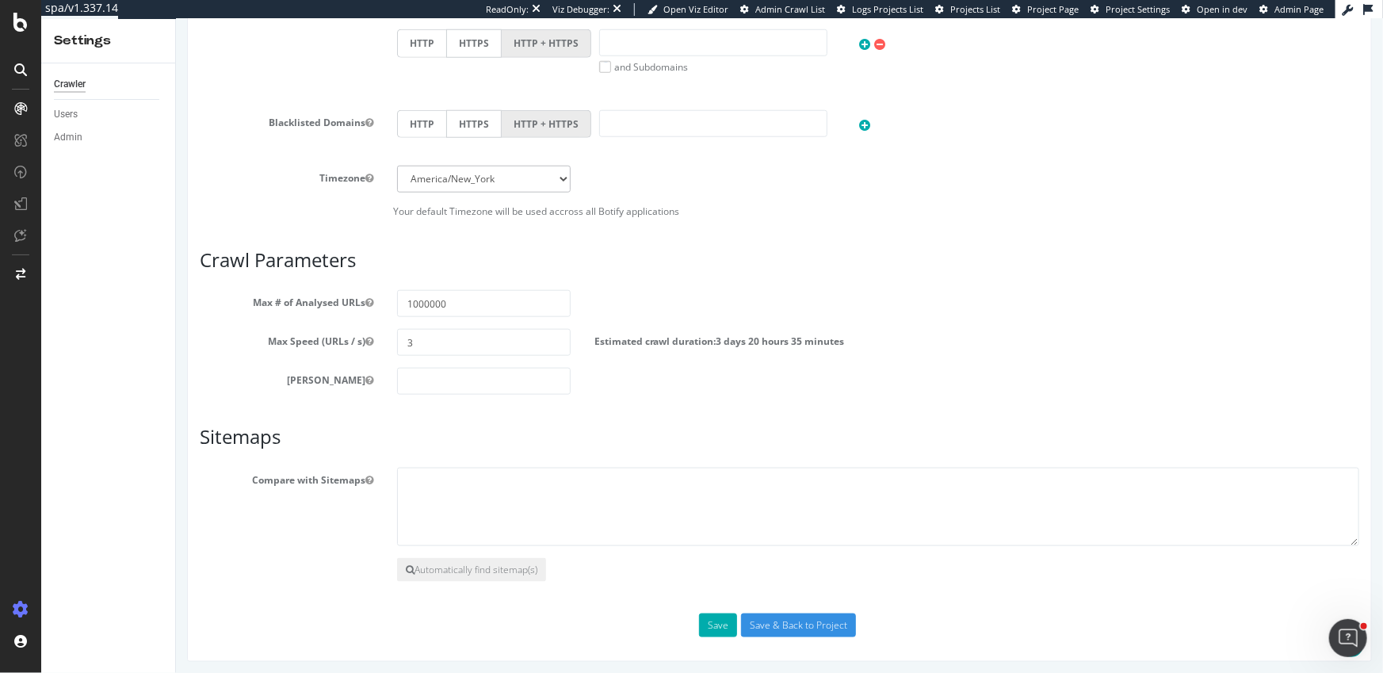
scroll to position [747, 0]
click at [498, 170] on select "[GEOGRAPHIC_DATA]/[GEOGRAPHIC_DATA] [GEOGRAPHIC_DATA]/[GEOGRAPHIC_DATA] [GEOGRA…" at bounding box center [483, 176] width 174 height 27
select select "[GEOGRAPHIC_DATA]/[GEOGRAPHIC_DATA]"
click at [396, 163] on select "Africa/Abidjan Africa/Accra Africa/Addis_Ababa Africa/Algiers Africa/Asmara Afr…" at bounding box center [483, 176] width 174 height 27
drag, startPoint x: 880, startPoint y: 262, endPoint x: 867, endPoint y: 277, distance: 19.7
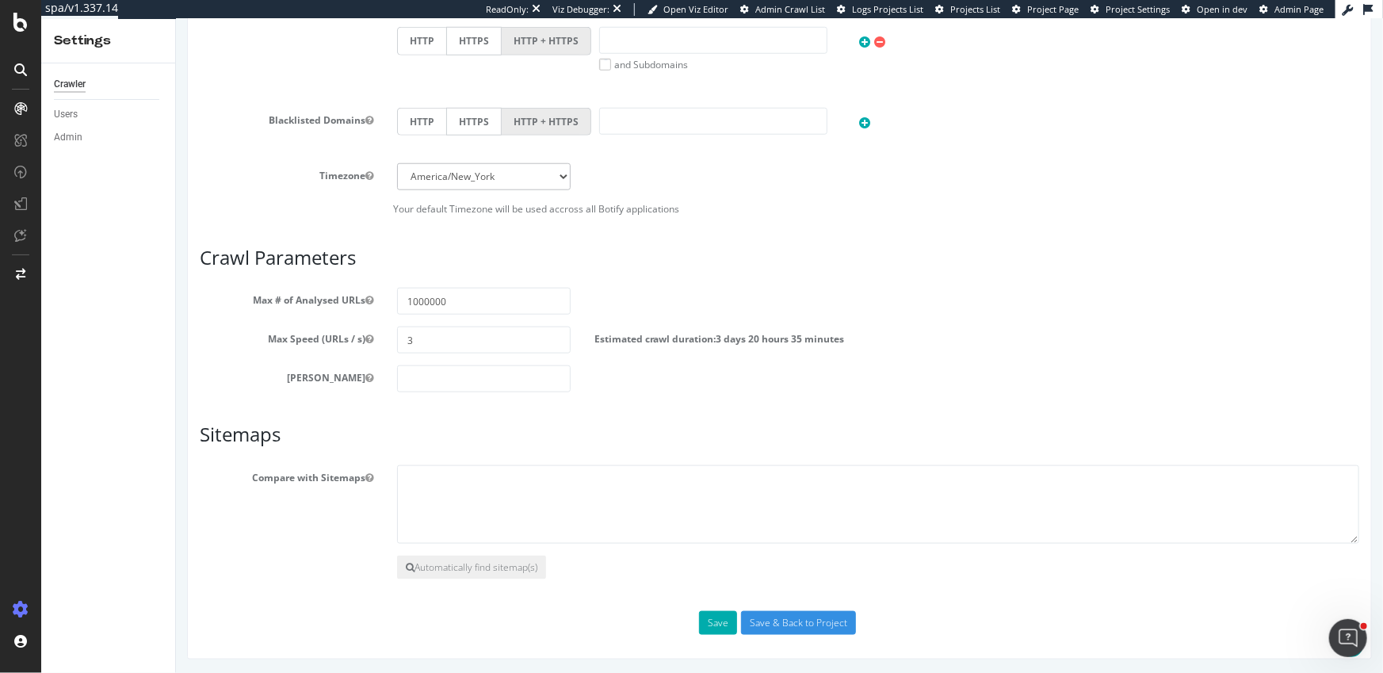
click at [880, 262] on h3 "Crawl Parameters" at bounding box center [778, 257] width 1159 height 21
click at [414, 294] on input "1000000" at bounding box center [483, 301] width 174 height 27
type input "500000"
drag, startPoint x: 415, startPoint y: 342, endPoint x: 338, endPoint y: 345, distance: 77.7
click at [338, 345] on div "Max Speed (URLs / s) 3 Estimated crawl duration: 1 day 22 hours 17 minutes" at bounding box center [778, 339] width 1183 height 27
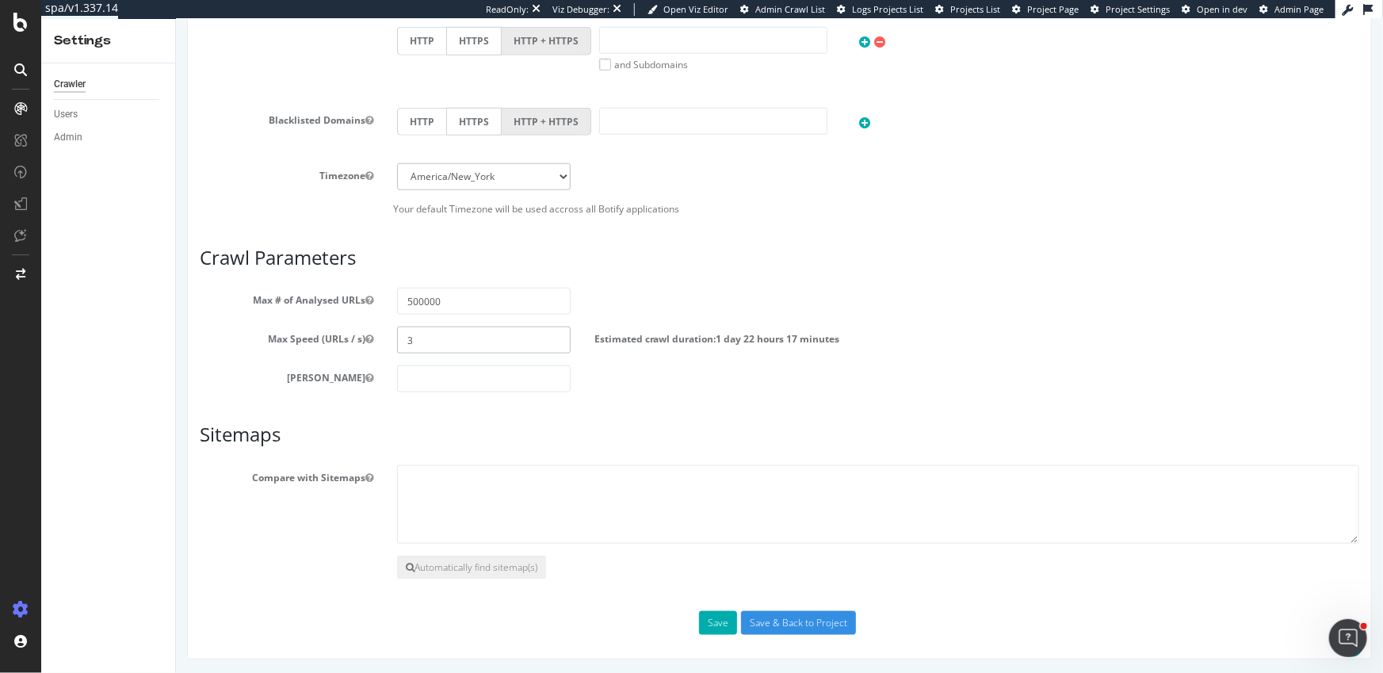
paste input "20"
click at [936, 387] on div "Max Depth" at bounding box center [778, 378] width 1183 height 27
drag, startPoint x: 445, startPoint y: 342, endPoint x: 327, endPoint y: 316, distance: 120.9
click at [328, 316] on section "Max # of Analysed URLs 500000 Max Speed (URLs / s) 320 Estimated crawl duration…" at bounding box center [778, 340] width 1159 height 105
paste input "number"
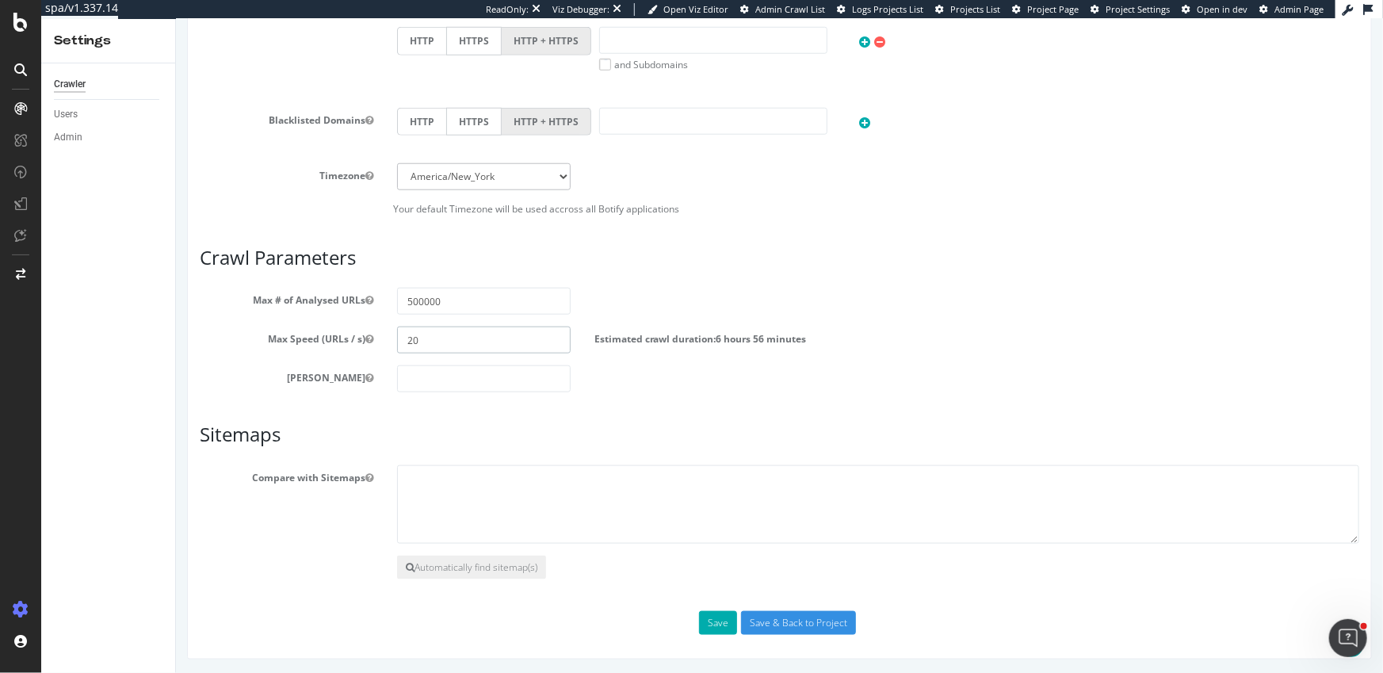
type input "20"
click at [802, 367] on div "Max Depth" at bounding box center [778, 378] width 1183 height 27
click at [534, 494] on textarea at bounding box center [877, 504] width 962 height 79
paste textarea "[URL][DOMAIN_NAME]"
type textarea "[URL][DOMAIN_NAME]"
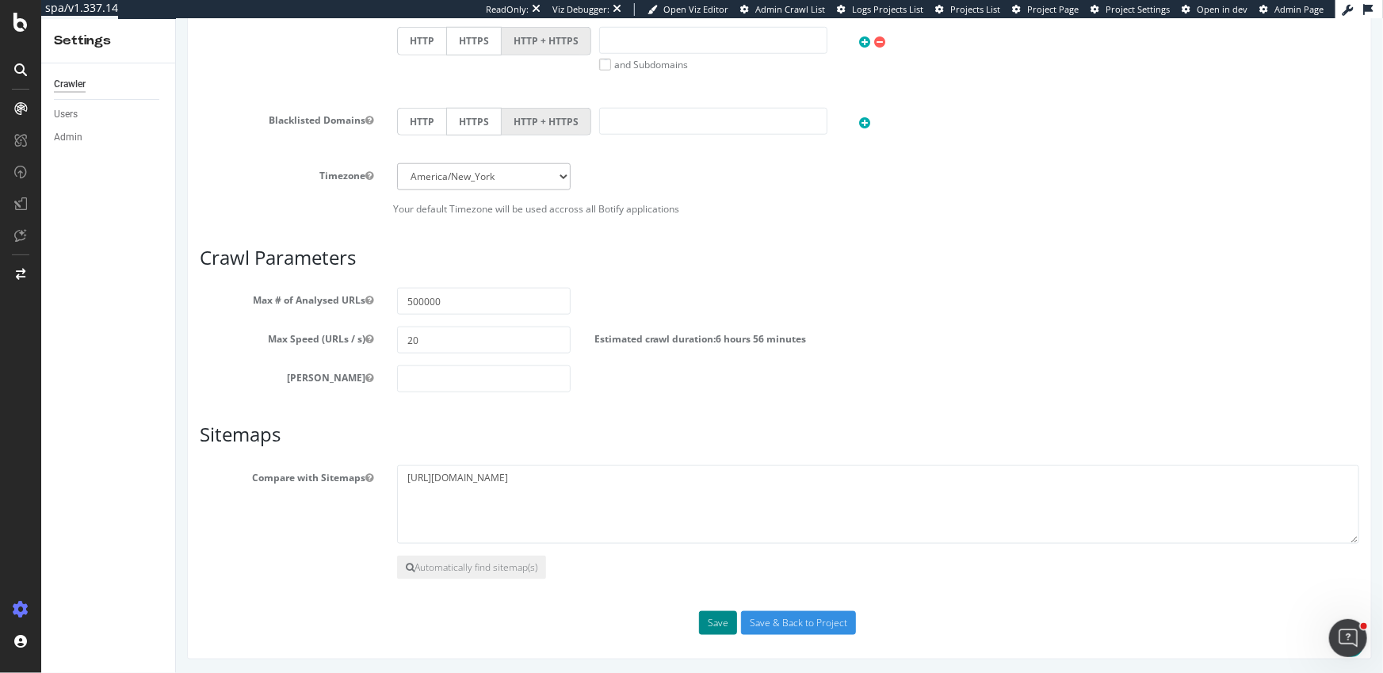
click at [724, 620] on button "Save" at bounding box center [717, 623] width 38 height 24
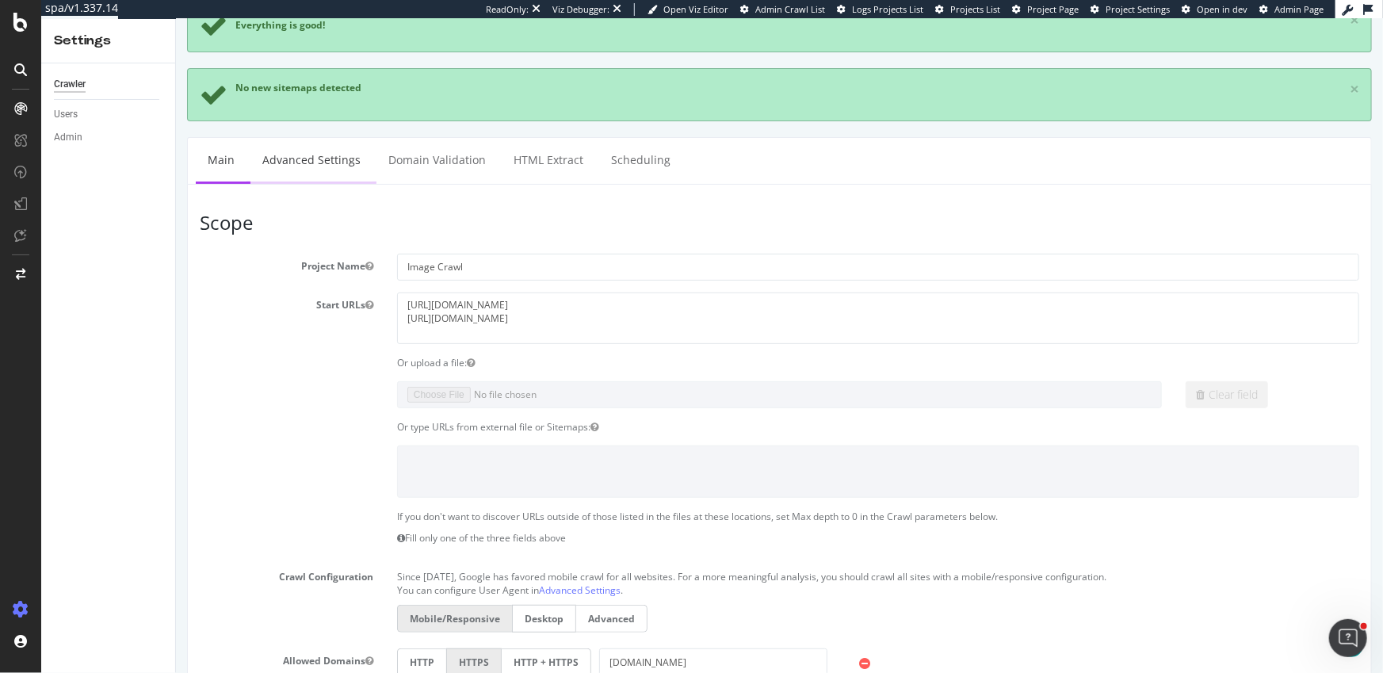
scroll to position [0, 0]
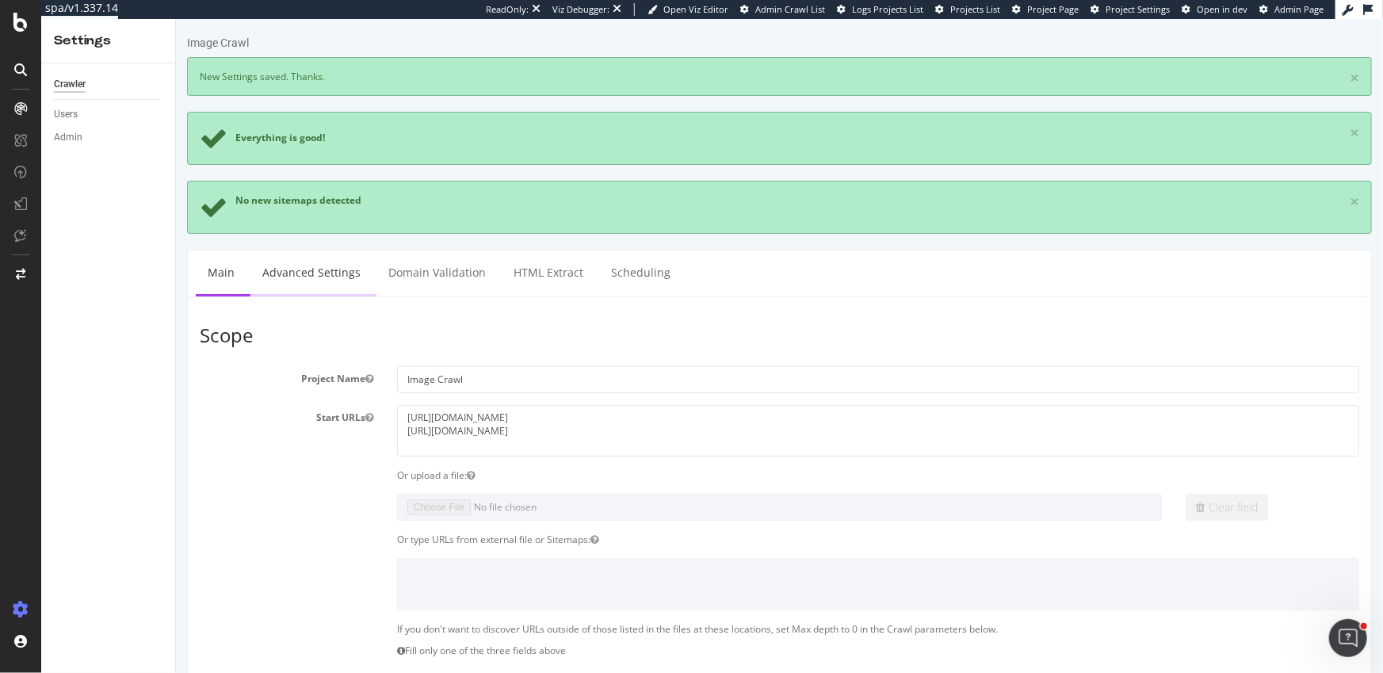
click at [296, 287] on link "Advanced Settings" at bounding box center [311, 272] width 122 height 44
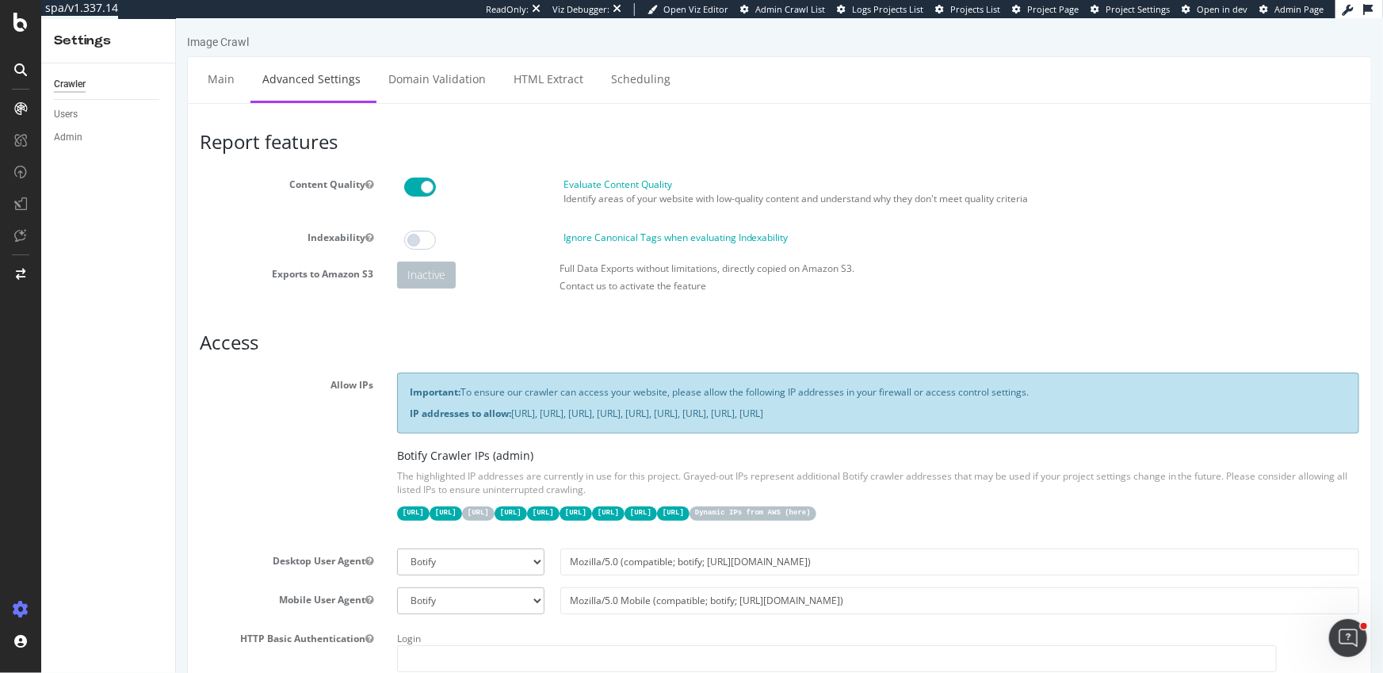
scroll to position [276, 0]
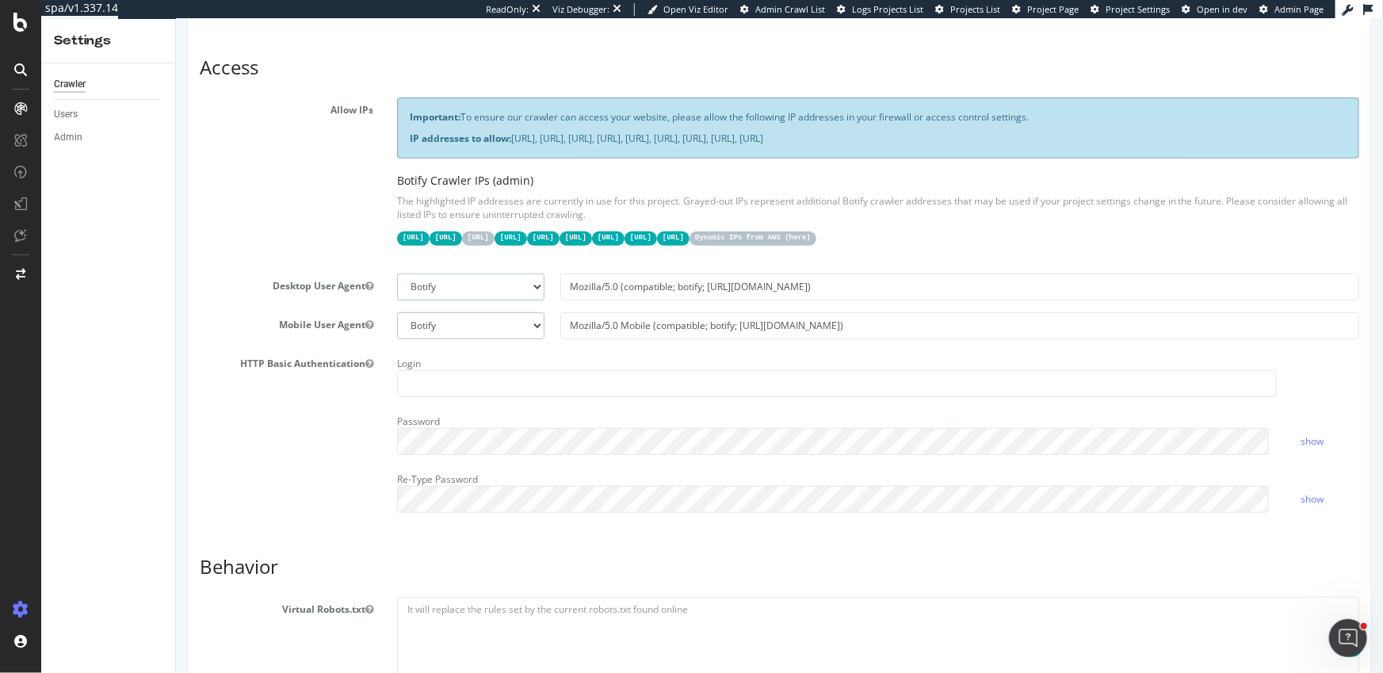
click at [505, 281] on select "Botify Googlebot Chrome Firefox Edge Custom" at bounding box center [469, 286] width 147 height 27
select select "Mozilla/5.0 (compatible; Googlebot/2.1; +[URL][DOMAIN_NAME])"
click at [396, 273] on select "Botify Googlebot Chrome Firefox Edge Custom" at bounding box center [469, 286] width 147 height 27
type input "Mozilla/5.0 (compatible; Googlebot/2.1; +[URL][DOMAIN_NAME])"
click at [513, 322] on select "Botify Googlebot Safari iPhone Safari iPad Chrome Android Custom" at bounding box center [469, 325] width 147 height 27
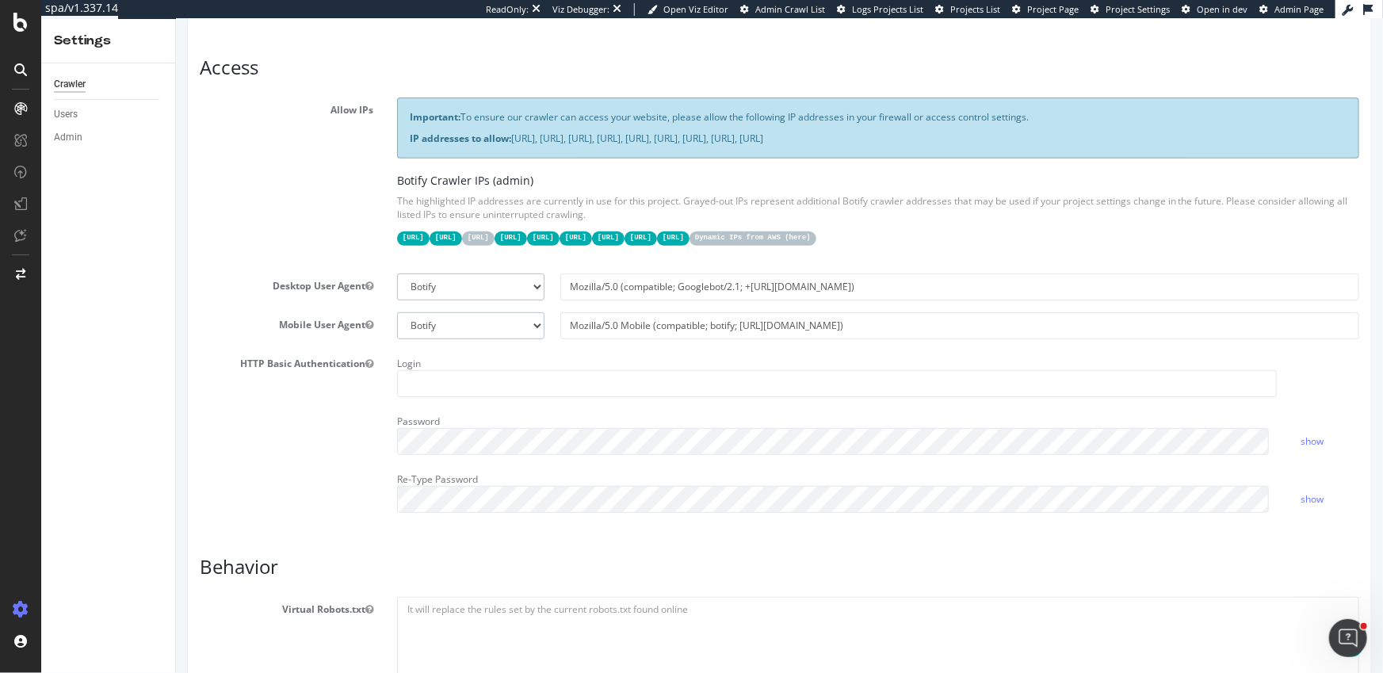
select select "Mozilla/5.0 (Linux; Android 6.0.1; Nexus 5X Build/MMB29P) AppleWebKit/537.36 (K…"
click at [396, 312] on select "Botify Googlebot Safari iPhone Safari iPad Chrome Android Custom" at bounding box center [469, 325] width 147 height 27
type input "Mozilla/5.0 (Linux; Android 6.0.1; Nexus 5X Build/MMB29P) AppleWebKit/537.36 (K…"
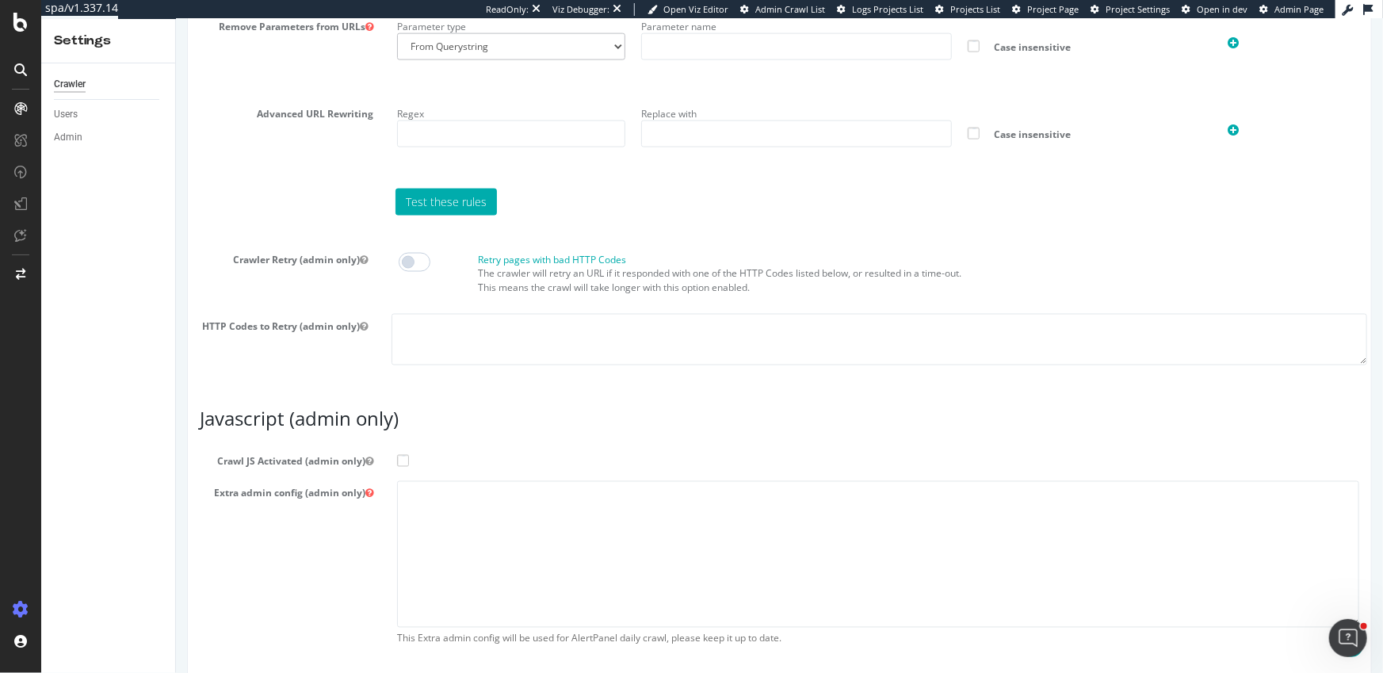
scroll to position [1252, 0]
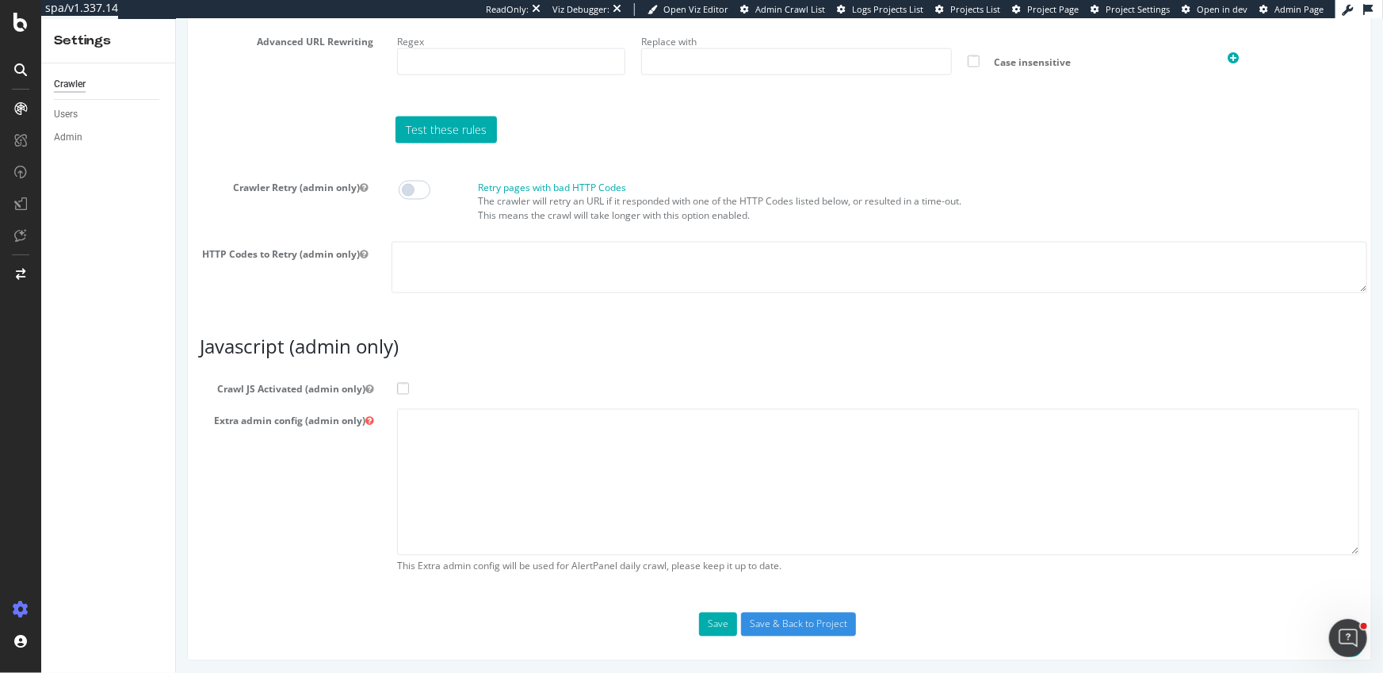
click at [399, 384] on span at bounding box center [402, 389] width 12 height 12
click at [175, 19] on input "Crawl JS Activated (admin only)" at bounding box center [175, 19] width 0 height 0
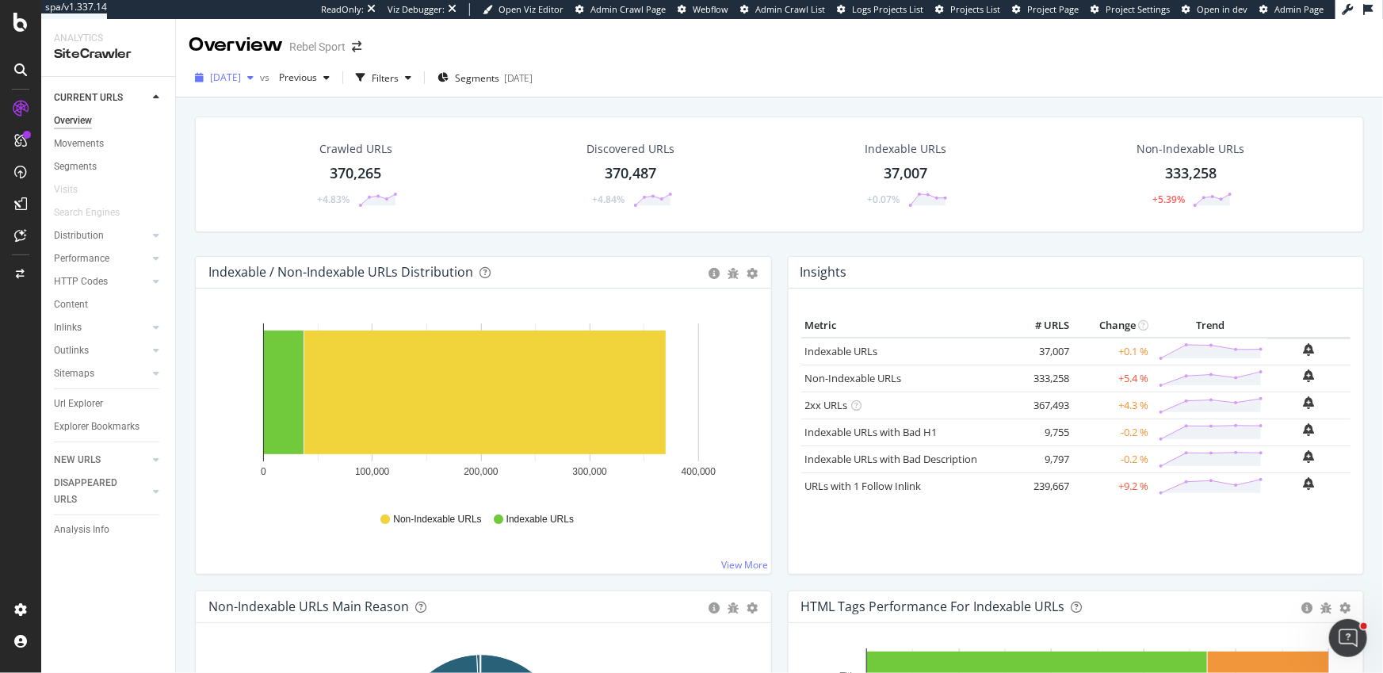
click at [254, 90] on button "2025 Sep. 1st" at bounding box center [224, 77] width 71 height 25
click at [465, 98] on div "Crawled URLs 370,265 +4.83% Discovered URLs 370,487 +4.84% Indexable URLs 37,00…" at bounding box center [779, 424] width 1207 height 654
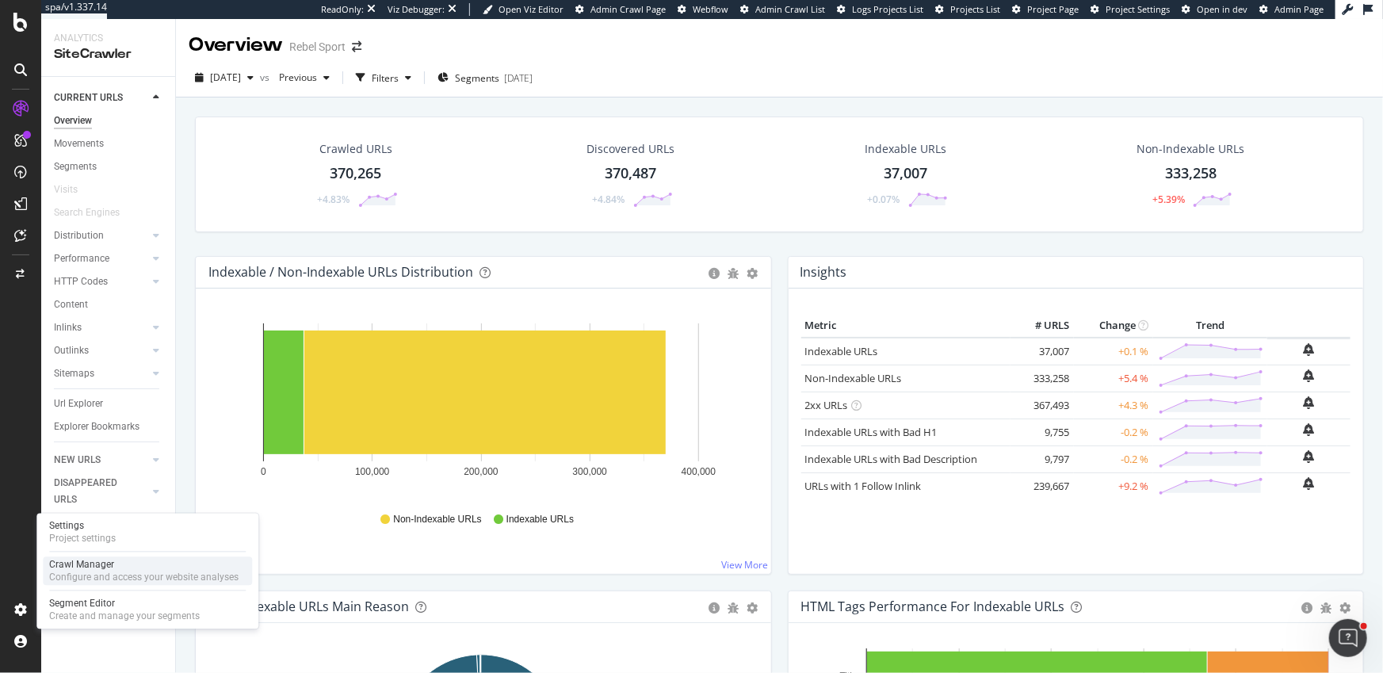
click at [77, 569] on div "Crawl Manager" at bounding box center [143, 565] width 189 height 13
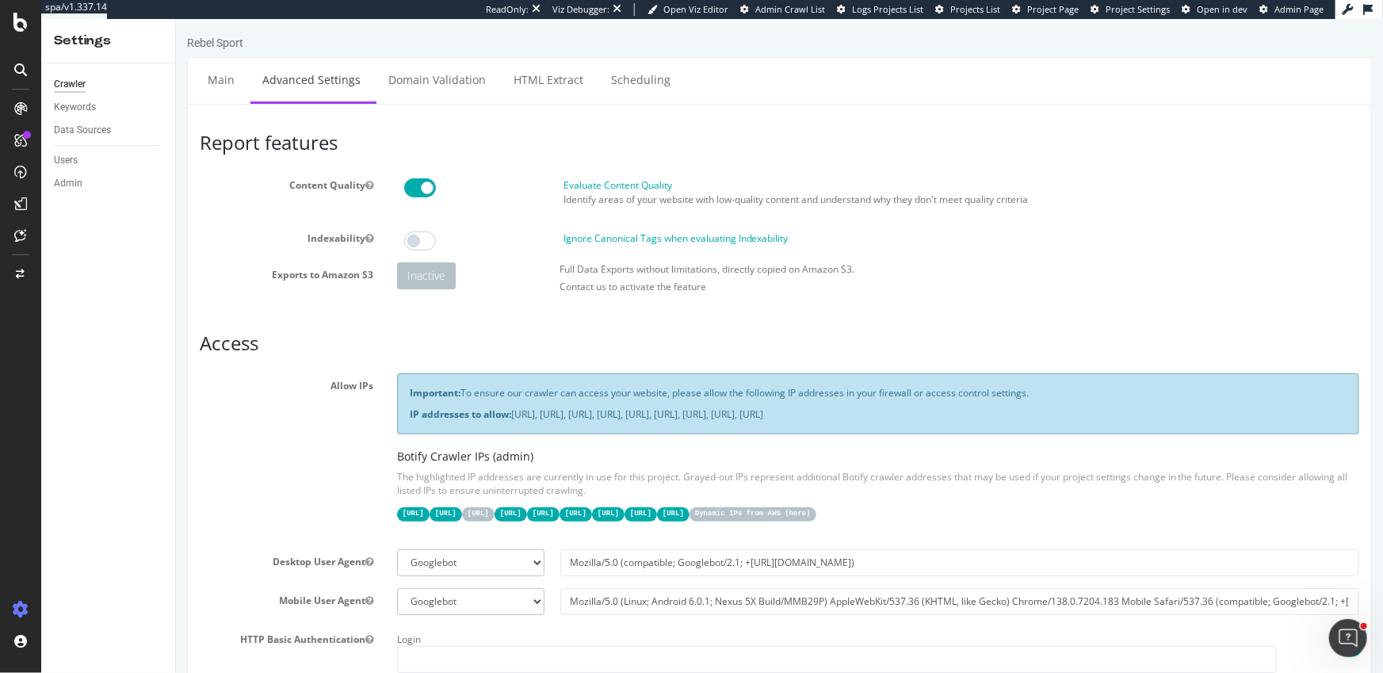
scroll to position [1252, 0]
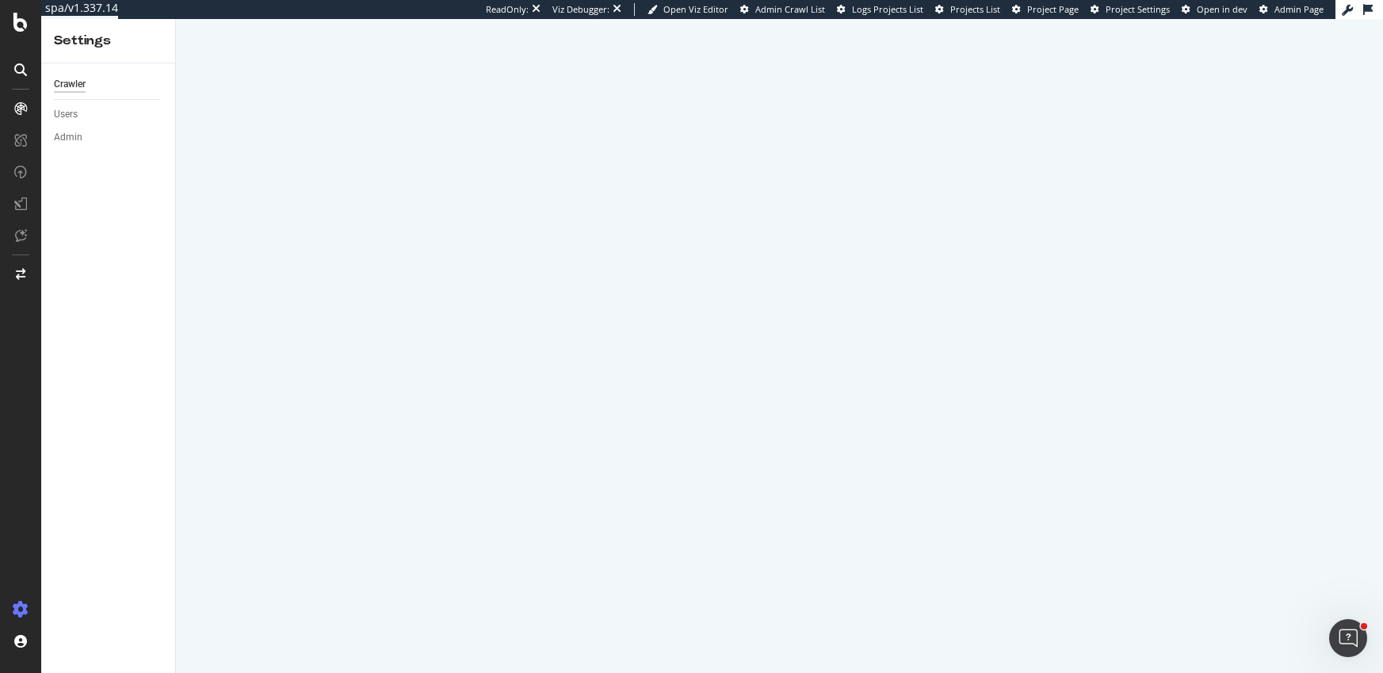
select select "Mozilla/5.0 (compatible; Googlebot/2.1; +[URL][DOMAIN_NAME])"
select select "Mozilla/5.0 (Linux; Android 6.0.1; Nexus 5X Build/MMB29P) AppleWebKit/537.36 (K…"
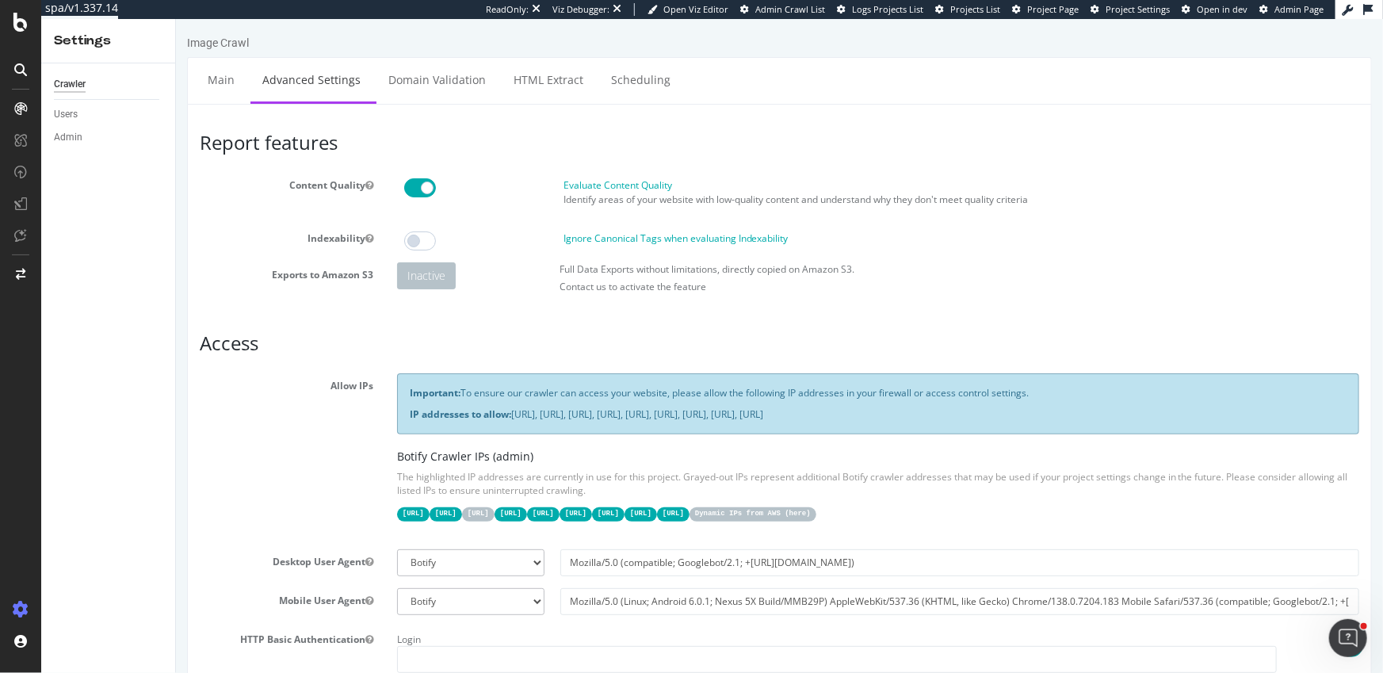
scroll to position [1252, 0]
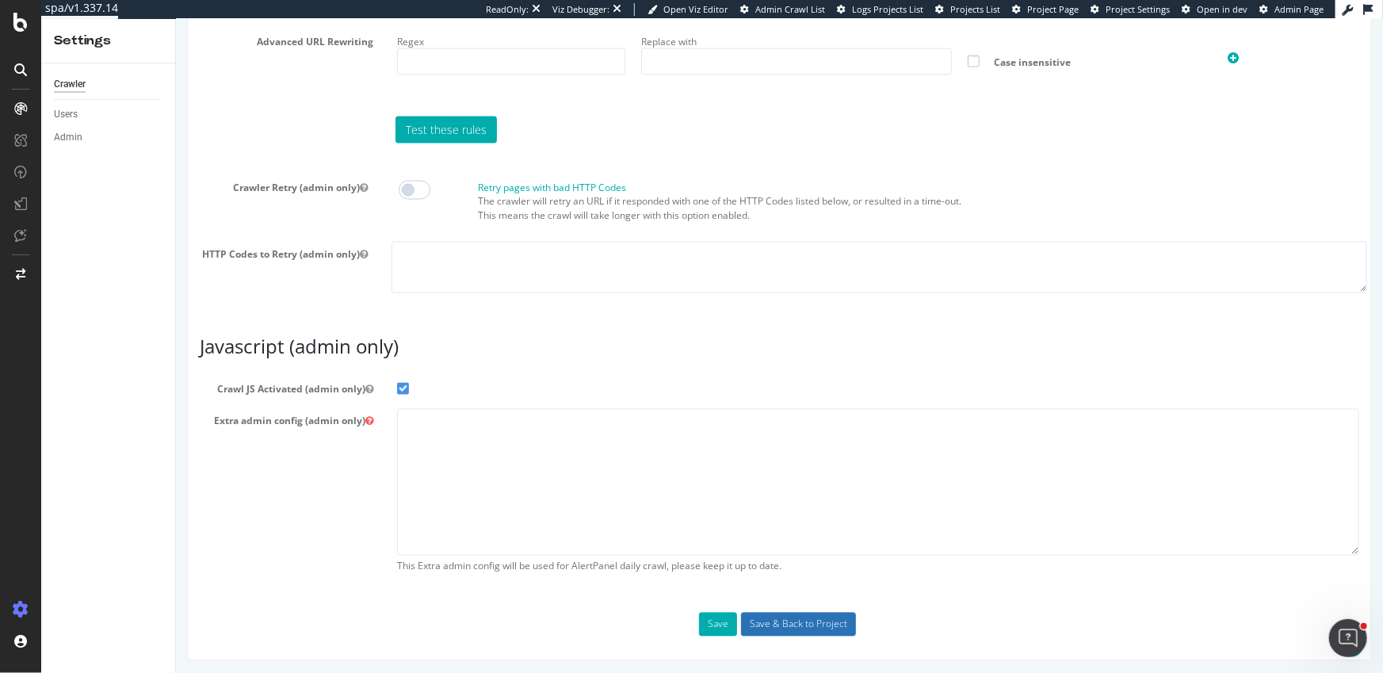
click at [799, 622] on input "Save & Back to Project" at bounding box center [797, 625] width 115 height 24
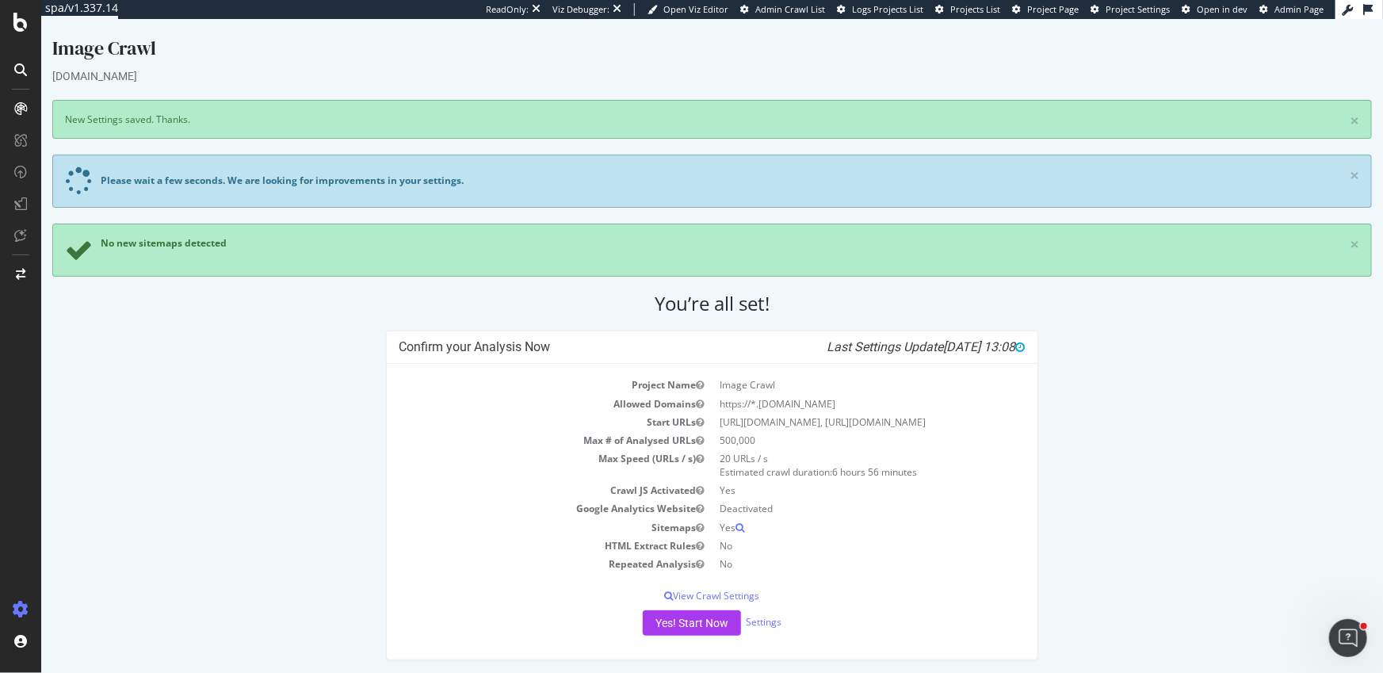
scroll to position [16, 0]
